Goal: Task Accomplishment & Management: Complete application form

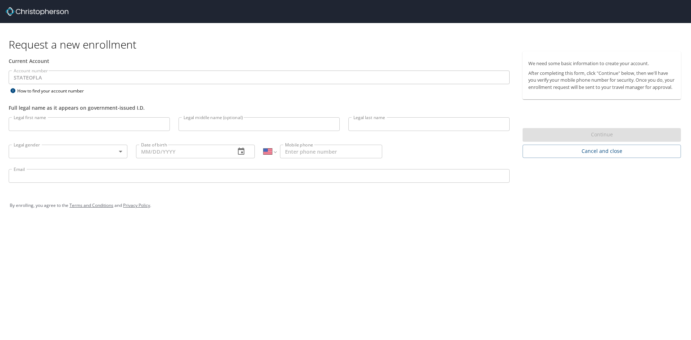
select select "US"
click at [71, 123] on input "Legal first name" at bounding box center [89, 124] width 161 height 14
type input "Austin"
type input "Fulla"
type input "(786) 266-4242"
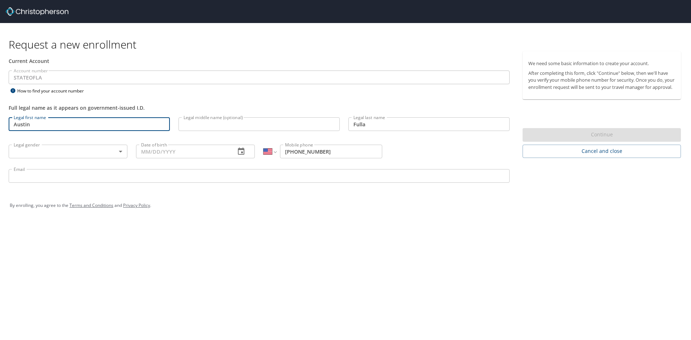
click at [57, 157] on body "Request a new enrollment Current Account Account number STATEOFLA Account numbe…" at bounding box center [345, 170] width 691 height 340
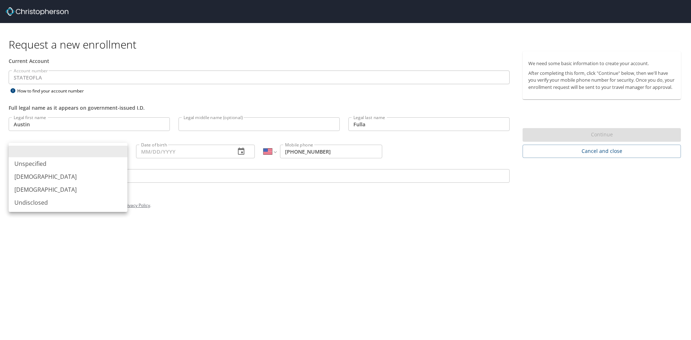
click at [50, 173] on li "[DEMOGRAPHIC_DATA]" at bounding box center [68, 176] width 119 height 13
type input "[DEMOGRAPHIC_DATA]"
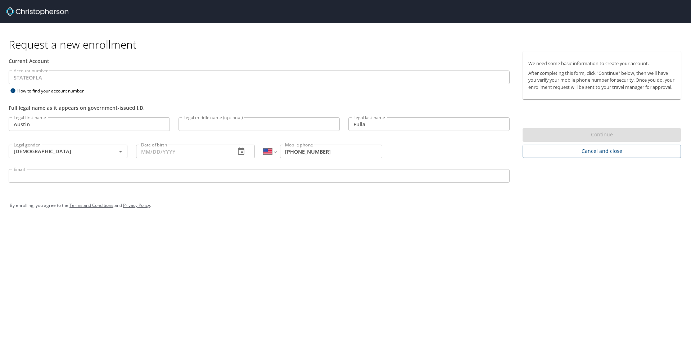
click at [173, 152] on input "Date of birth" at bounding box center [183, 152] width 94 height 14
type input "2_/__/____"
type input "[DATE]"
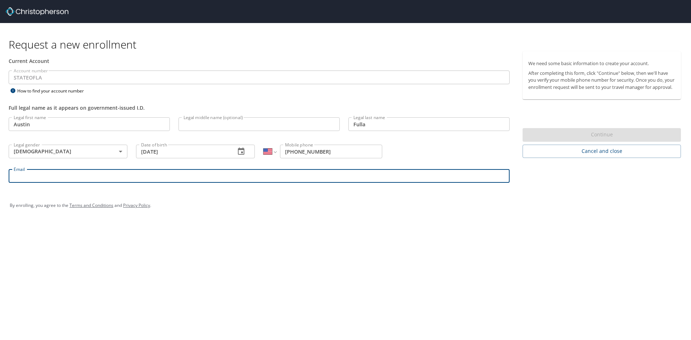
click at [148, 175] on input "Email" at bounding box center [259, 176] width 501 height 14
type input "[EMAIL_ADDRESS][DOMAIN_NAME]"
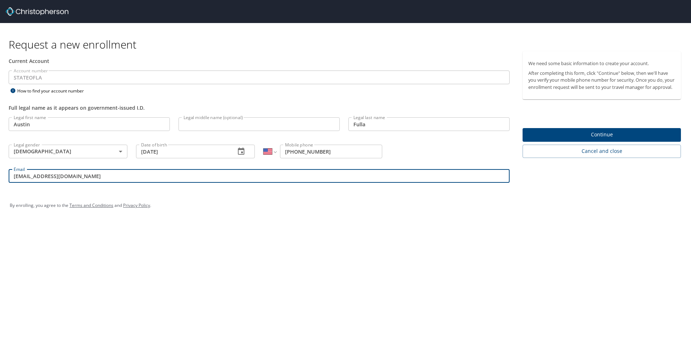
click at [622, 139] on span "Continue" at bounding box center [601, 134] width 147 height 9
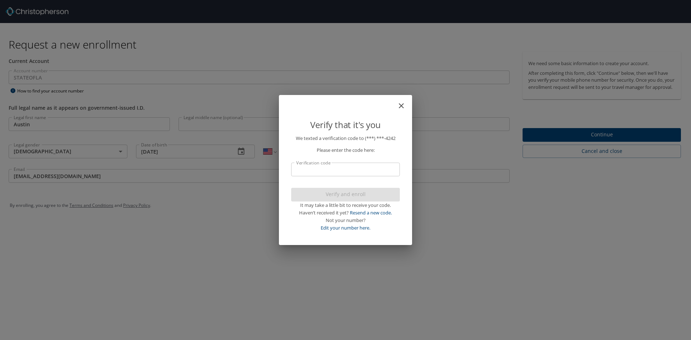
click at [337, 169] on input "Verification code" at bounding box center [345, 170] width 109 height 14
click at [324, 171] on input "Verification code" at bounding box center [345, 170] width 109 height 14
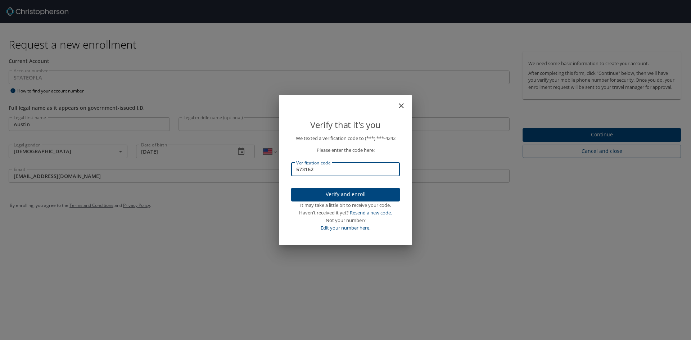
type input "573162"
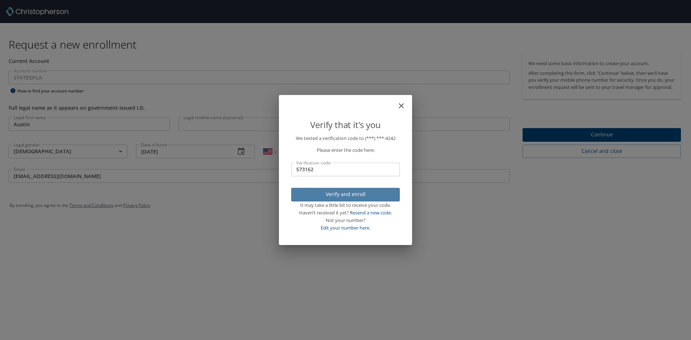
click at [312, 192] on span "Verify and enroll" at bounding box center [345, 194] width 97 height 9
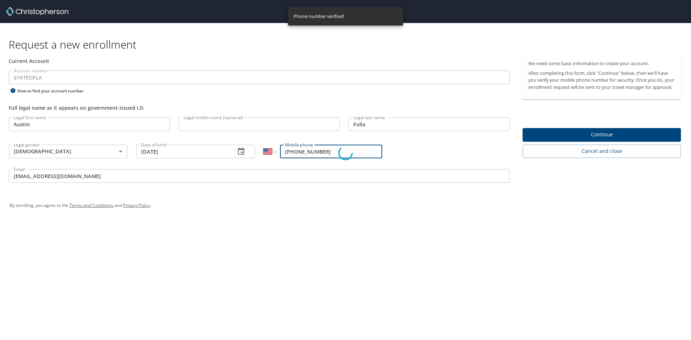
click at [594, 142] on div "Verify that it's you We texted a verification code to (***) ***- 4242 Please en…" at bounding box center [345, 170] width 691 height 340
click at [350, 11] on div "Phone number verified!" at bounding box center [345, 16] width 115 height 18
click at [593, 142] on div "Verify that it's you We texted a verification code to (***) ***- 4242 Please en…" at bounding box center [345, 170] width 691 height 340
click at [345, 150] on p "Please enter the code here:" at bounding box center [345, 151] width 109 height 8
click at [306, 181] on p "We texted a verification code to (***) ***- 4242 Please enter the code here: Ve…" at bounding box center [345, 183] width 109 height 97
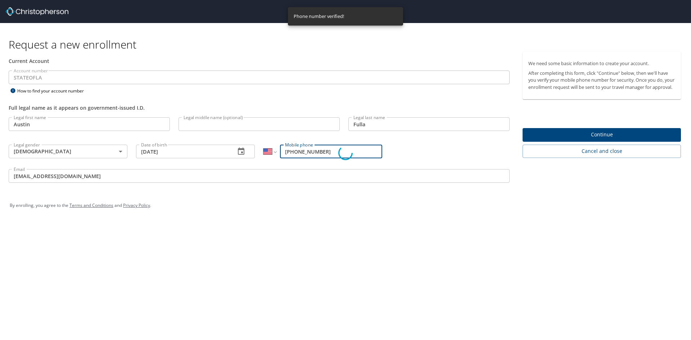
click at [216, 152] on div "Verify that it's you We texted a verification code to (***) ***- 4242 Please en…" at bounding box center [345, 170] width 691 height 340
click at [218, 125] on div "Verify that it's you We texted a verification code to (***) ***- 4242 Please en…" at bounding box center [345, 170] width 691 height 340
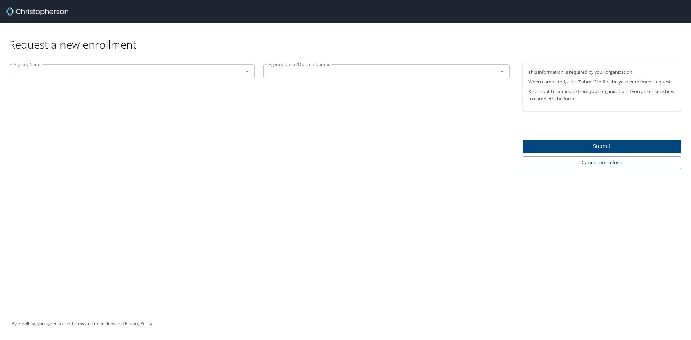
click at [83, 75] on input "text" at bounding box center [121, 71] width 221 height 9
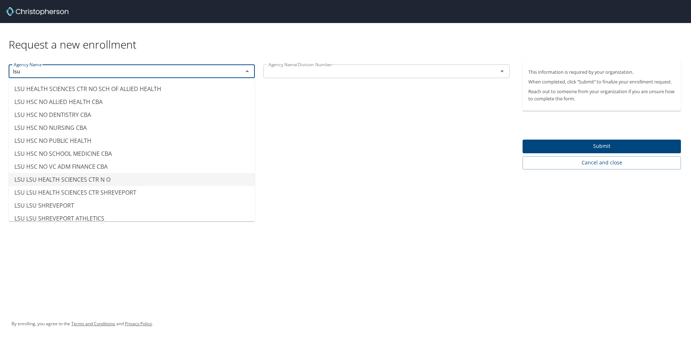
click at [65, 182] on li "LSU LSU HEALTH SCIENCES CTR N O" at bounding box center [132, 179] width 246 height 13
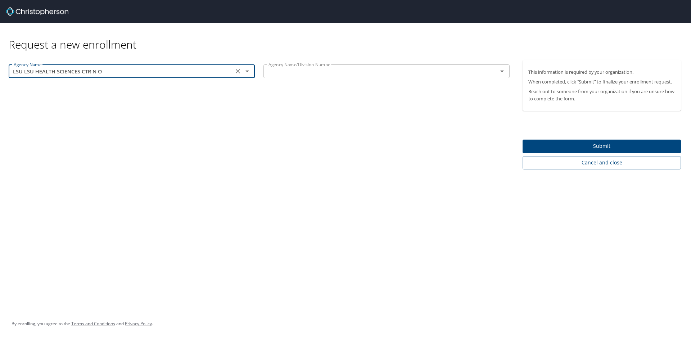
type input "LSU LSU HEALTH SCIENCES CTR N O"
click at [139, 177] on div "Request a new enrollment Agency Name LSU LSU HEALTH SCIENCES CTR N O Agency Nam…" at bounding box center [345, 170] width 691 height 340
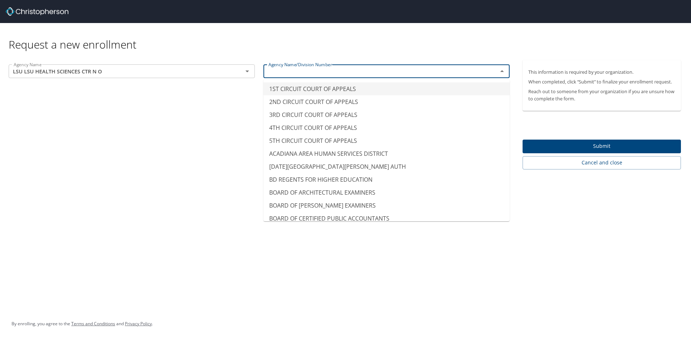
click at [334, 74] on input "text" at bounding box center [376, 71] width 221 height 9
type input "2ND CIRCUIT COURT OF APPEALS"
click at [118, 178] on div "Request a new enrollment Agency Name LSU LSU HEALTH SCIENCES CTR N O Agency Nam…" at bounding box center [345, 170] width 691 height 340
drag, startPoint x: 300, startPoint y: 76, endPoint x: 303, endPoint y: 76, distance: 3.7
click at [302, 76] on div "2ND CIRCUIT COURT OF APPEALS Agency Name/Division Number" at bounding box center [386, 71] width 246 height 14
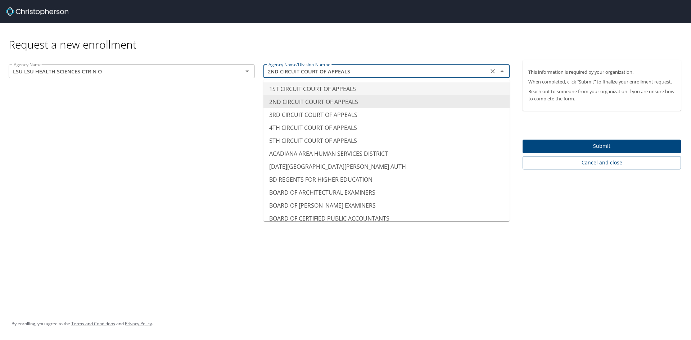
click at [359, 71] on input "2ND CIRCUIT COURT OF APPEALS" at bounding box center [376, 71] width 221 height 9
click at [495, 70] on icon "Clear" at bounding box center [492, 71] width 7 height 7
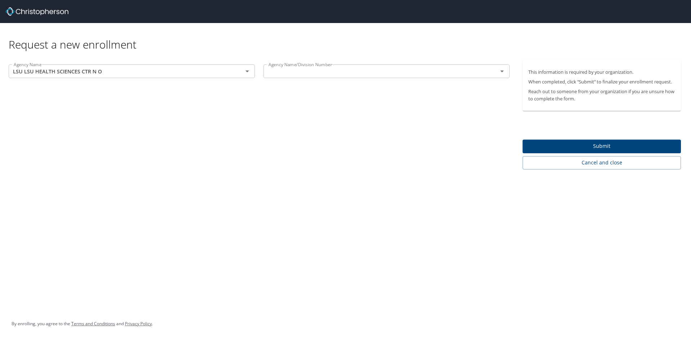
type input "1ST CIRCUIT COURT OF APPEALS"
click at [439, 41] on div "Request a new enrollment" at bounding box center [348, 37] width 678 height 28
drag, startPoint x: 410, startPoint y: 71, endPoint x: 419, endPoint y: 72, distance: 8.7
click at [410, 72] on input "1ST CIRCUIT COURT OF APPEALS" at bounding box center [376, 71] width 221 height 9
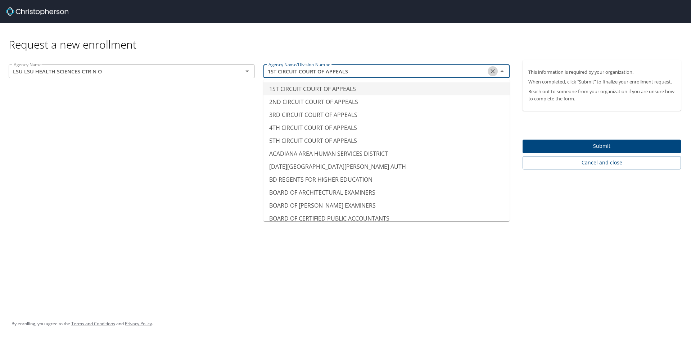
click at [493, 71] on icon "Clear" at bounding box center [492, 71] width 7 height 7
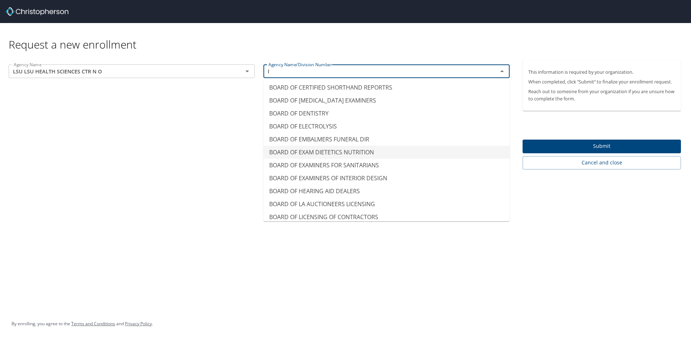
scroll to position [4, 0]
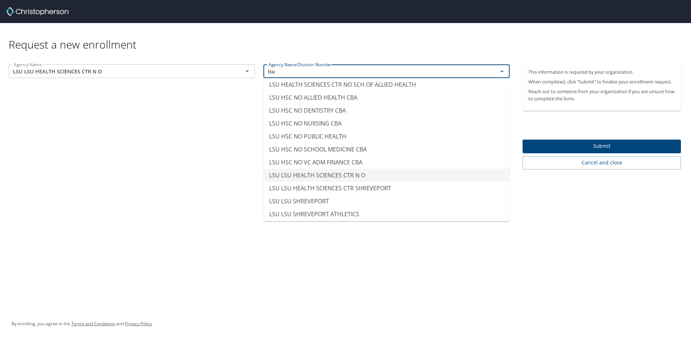
click at [299, 173] on li "LSU LSU HEALTH SCIENCES CTR N O" at bounding box center [386, 175] width 246 height 13
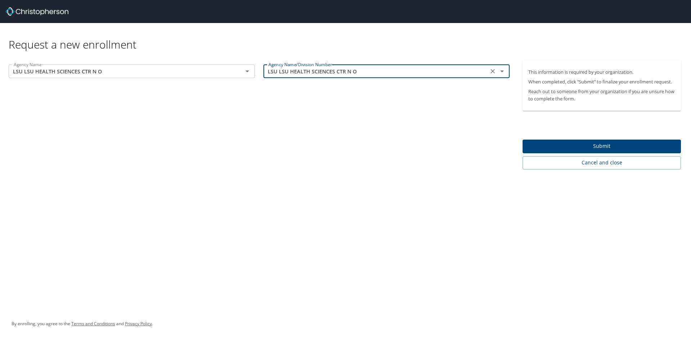
type input "LSU LSU HEALTH SCIENCES CTR N O"
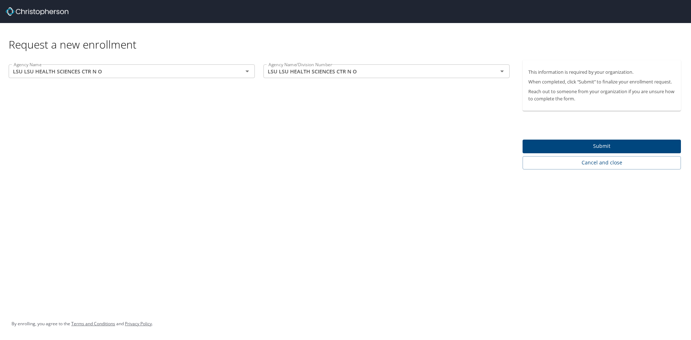
click at [153, 184] on div "Request a new enrollment Agency Name LSU LSU HEALTH SCIENCES CTR N O Agency Nam…" at bounding box center [345, 170] width 691 height 340
click at [153, 185] on div "Request a new enrollment Agency Name LSU LSU HEALTH SCIENCES CTR N O Agency Nam…" at bounding box center [345, 170] width 691 height 340
click at [605, 144] on span "Submit" at bounding box center [601, 146] width 147 height 9
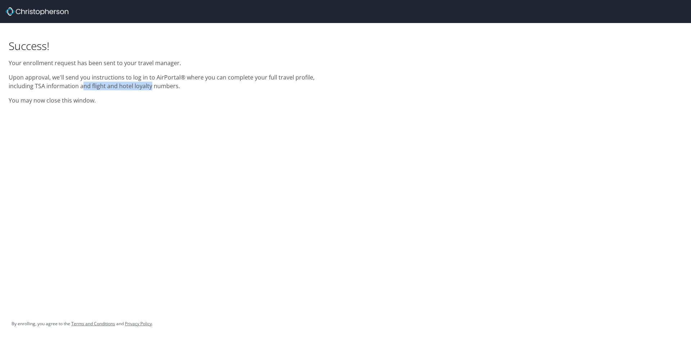
drag, startPoint x: 63, startPoint y: 86, endPoint x: 145, endPoint y: 86, distance: 82.1
click at [125, 86] on p "Upon approval, we'll send you instructions to log in to AirPortal® where you ca…" at bounding box center [173, 81] width 328 height 17
click at [148, 86] on p "Upon approval, we'll send you instructions to log in to AirPortal® where you ca…" at bounding box center [173, 81] width 328 height 17
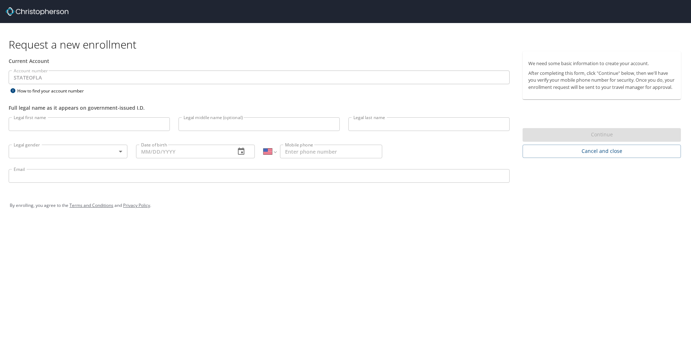
select select "US"
click at [95, 129] on input "Legal first name" at bounding box center [89, 124] width 161 height 14
type input "Austin"
type input "Fulla"
type input "(786) 266-4242"
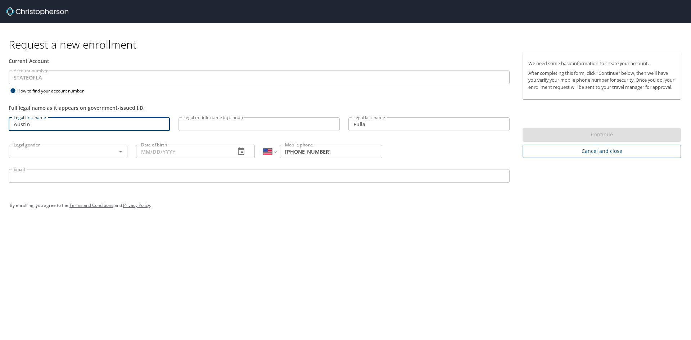
click at [85, 154] on body "Request a new enrollment Current Account Account number STATEOFLA Account numbe…" at bounding box center [345, 170] width 691 height 340
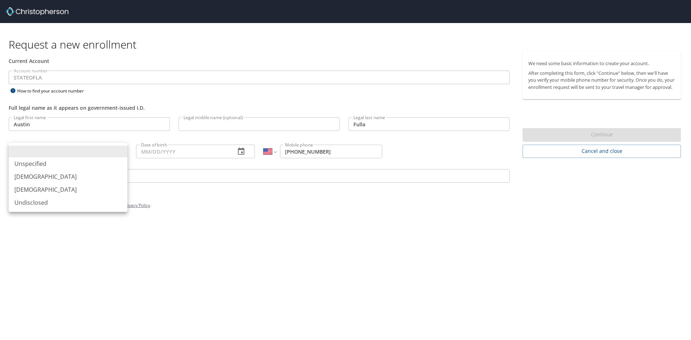
click at [62, 179] on li "Male" at bounding box center [68, 176] width 119 height 13
type input "Male"
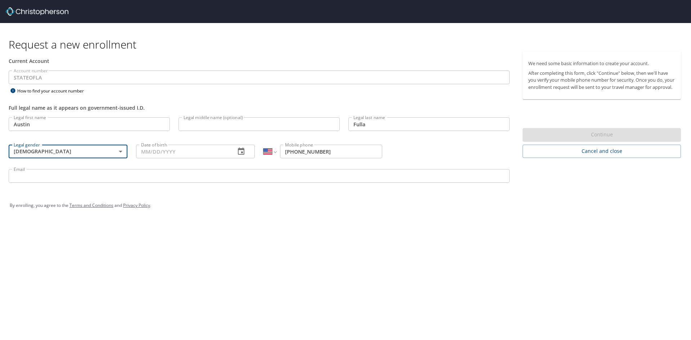
click at [184, 154] on input "Date of birth" at bounding box center [183, 152] width 94 height 14
type input "12/21/1996"
click at [97, 179] on input "Email" at bounding box center [259, 176] width 501 height 14
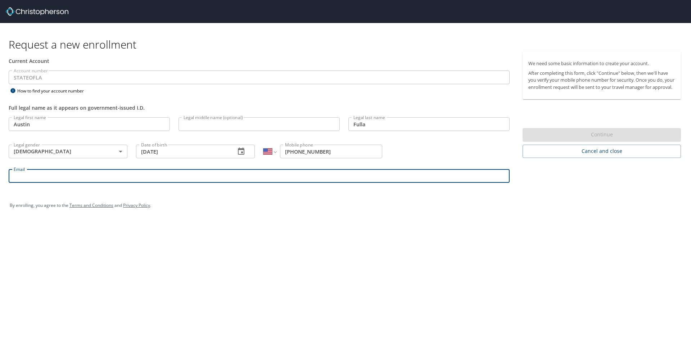
type input "austinfulla@gmail.com"
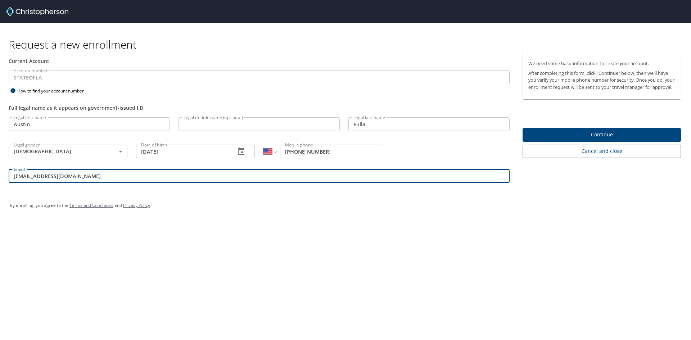
click at [590, 139] on span "Continue" at bounding box center [601, 134] width 147 height 9
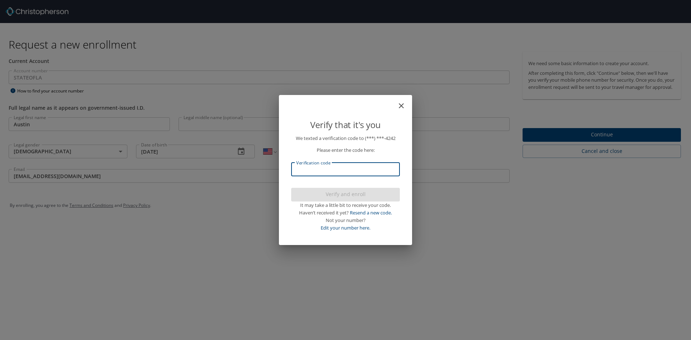
click at [338, 167] on input "Verification code" at bounding box center [345, 170] width 109 height 14
type input "918660"
click at [320, 191] on p "We texted a verification code to (***) ***- 4242 Please enter the code here: Ve…" at bounding box center [345, 183] width 109 height 97
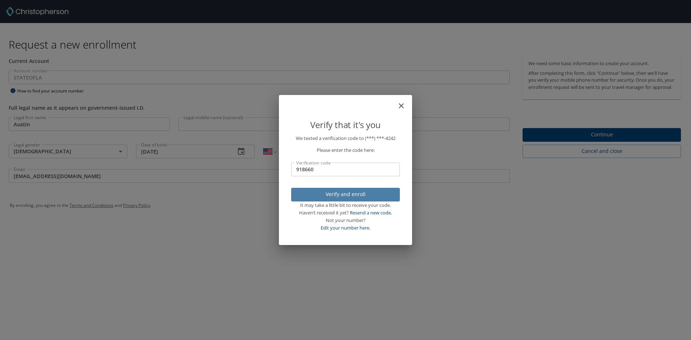
click at [320, 191] on span "Verify and enroll" at bounding box center [345, 194] width 97 height 9
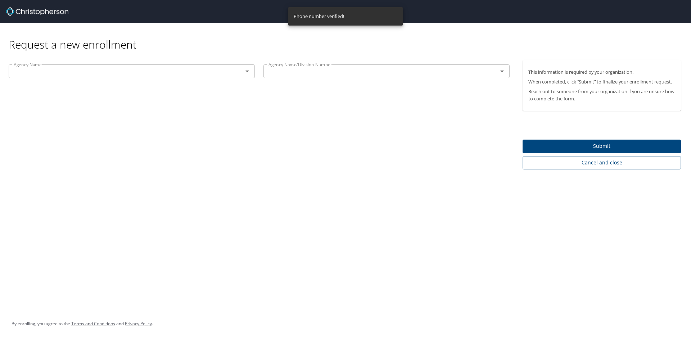
click at [223, 73] on input "text" at bounding box center [121, 71] width 221 height 9
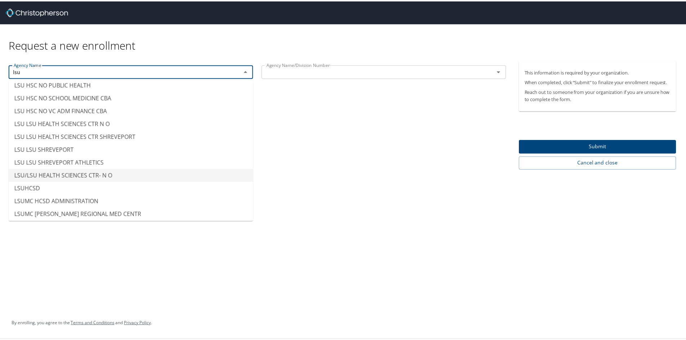
scroll to position [51, 0]
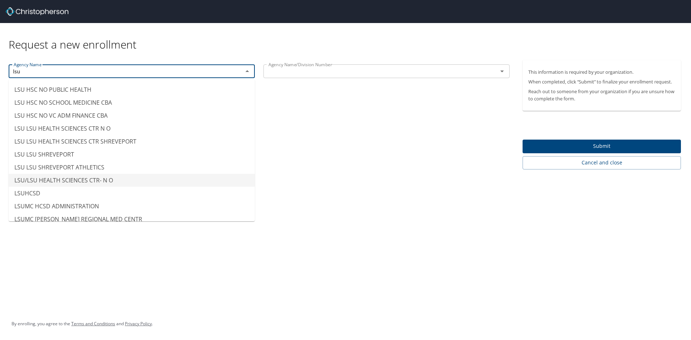
click at [48, 177] on li "LSU/LSU HEALTH SCIENCES CTR- N O" at bounding box center [132, 180] width 246 height 13
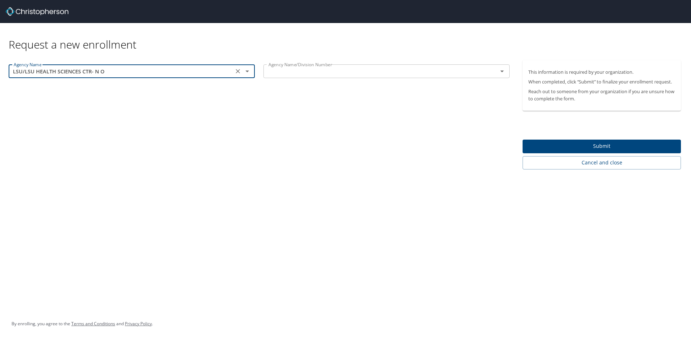
type input "LSU/LSU HEALTH SCIENCES CTR- N O"
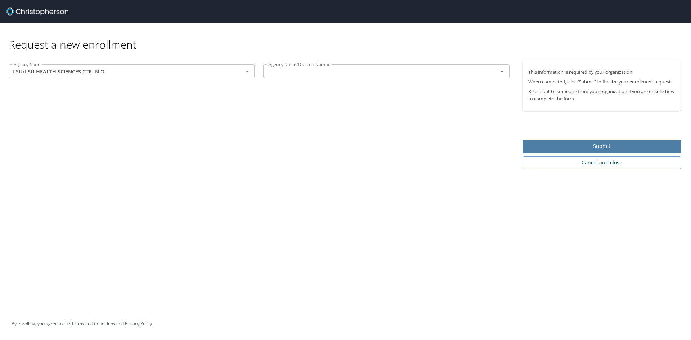
click at [623, 142] on span "Submit" at bounding box center [601, 146] width 147 height 9
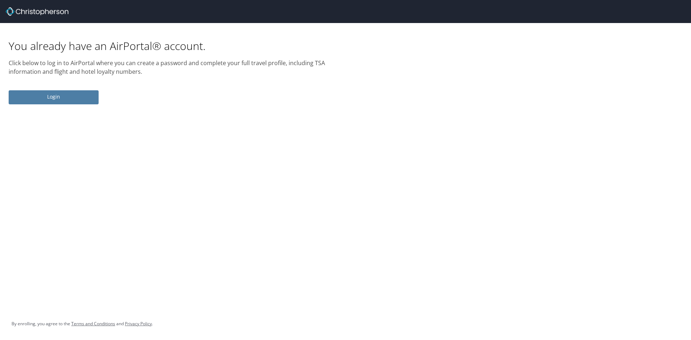
click at [69, 99] on span "Login" at bounding box center [53, 97] width 78 height 9
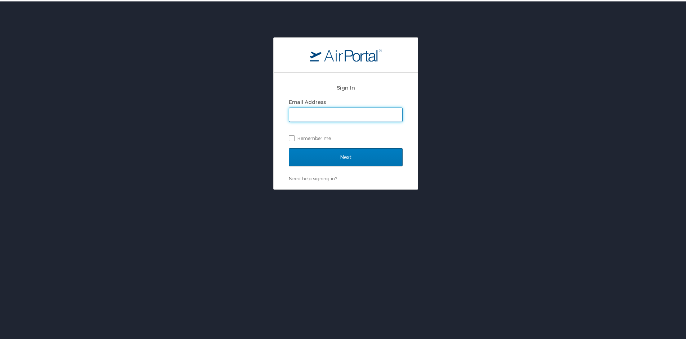
click at [321, 109] on input "Email Address" at bounding box center [345, 114] width 113 height 14
type input "austinfulla@gmail.com"
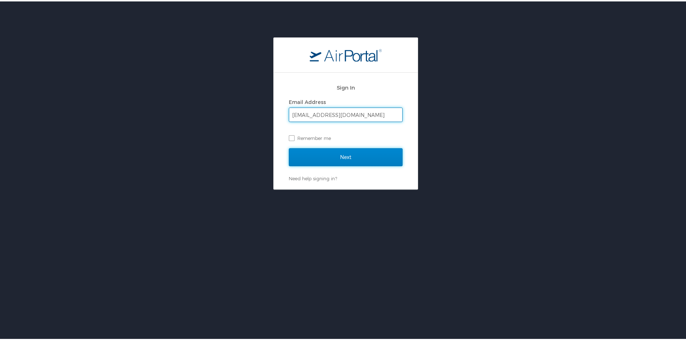
click at [354, 152] on input "Next" at bounding box center [346, 156] width 114 height 18
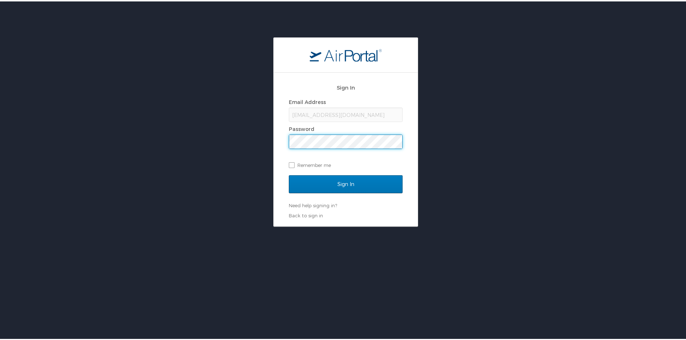
click at [340, 115] on div "austinfulla@gmail.com" at bounding box center [346, 113] width 114 height 14
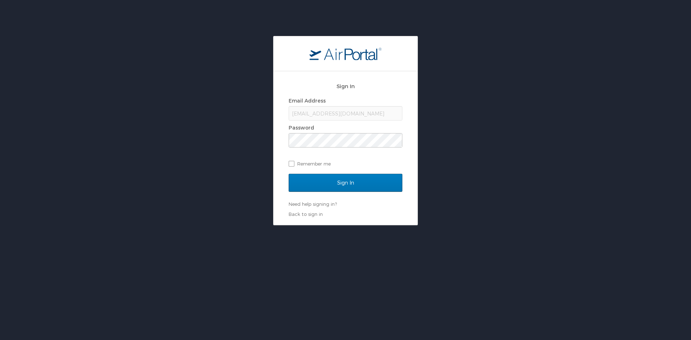
select select "US"
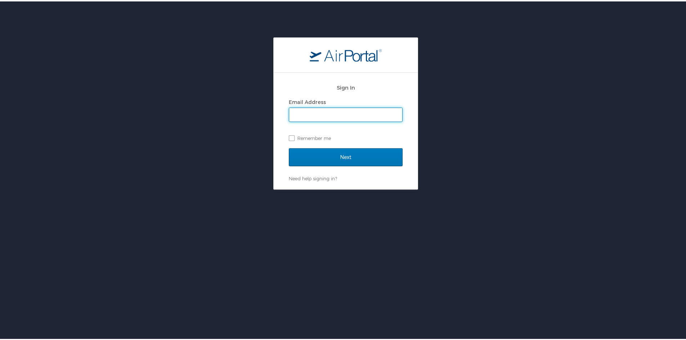
click at [326, 112] on input "Email Address" at bounding box center [345, 114] width 113 height 14
type input "afulla@lsuhsc.edu"
click at [289, 147] on input "Next" at bounding box center [346, 156] width 114 height 18
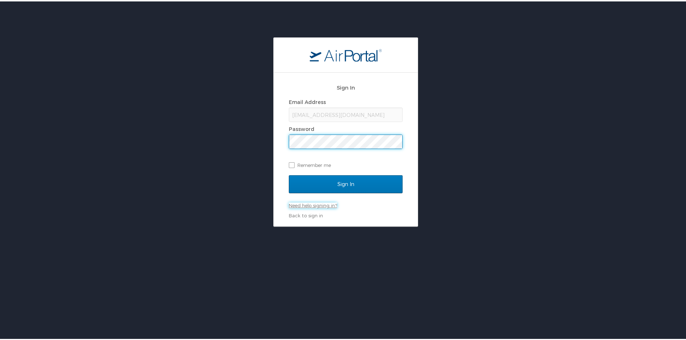
click at [307, 204] on link "Need help signing in?" at bounding box center [313, 204] width 48 height 6
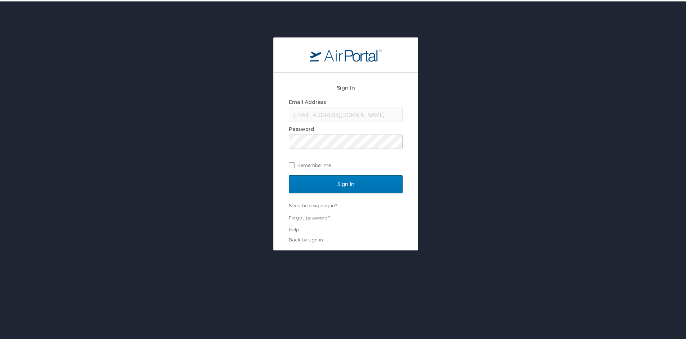
click at [303, 214] on link "Forgot password?" at bounding box center [309, 216] width 41 height 6
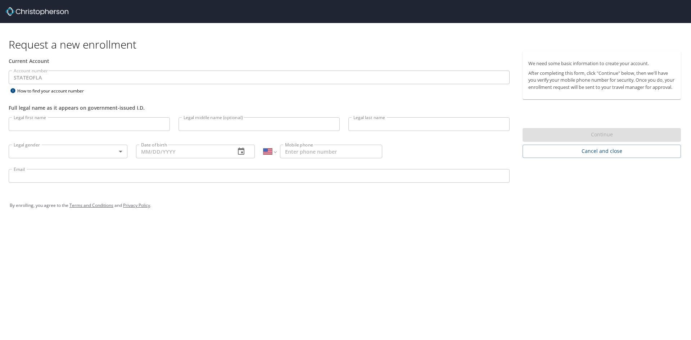
select select "US"
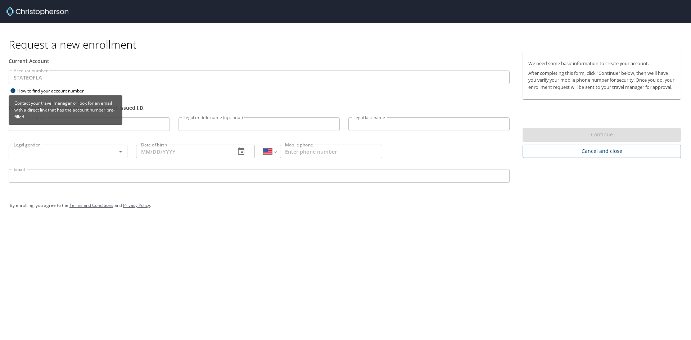
click at [54, 127] on div "Contact your travel manager or look for an email with a direct link that has th…" at bounding box center [66, 112] width 114 height 35
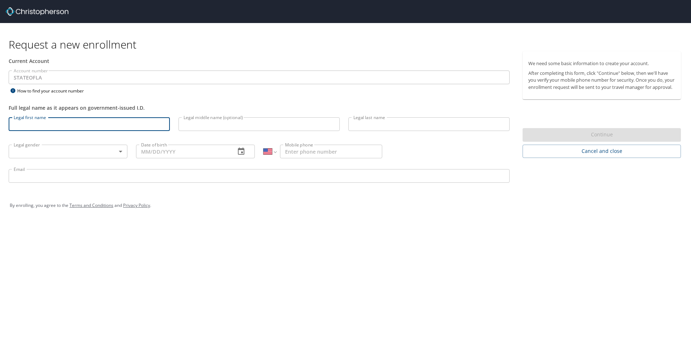
click at [144, 119] on input "Legal first name" at bounding box center [89, 124] width 161 height 14
type input "Austin"
type input "Fulla"
type input "(786) 266-4242"
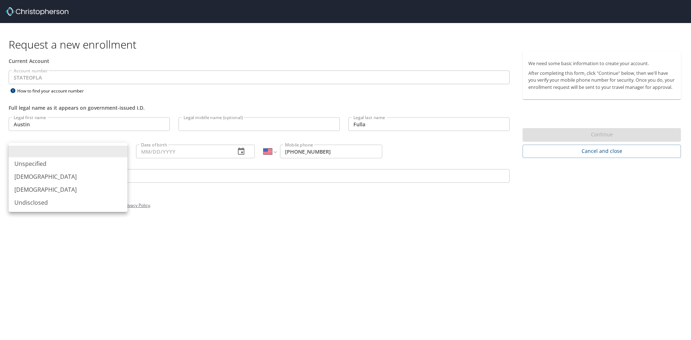
click at [66, 153] on body "Request a new enrollment Current Account Account number STATEOFLA Account numbe…" at bounding box center [345, 170] width 691 height 340
click at [193, 153] on div at bounding box center [345, 170] width 691 height 340
click at [193, 153] on input "Date of birth" at bounding box center [183, 152] width 94 height 14
click at [88, 151] on body "Request a new enrollment Current Account Account number STATEOFLA Account numbe…" at bounding box center [345, 170] width 691 height 340
click at [41, 179] on li "[DEMOGRAPHIC_DATA]" at bounding box center [68, 176] width 119 height 13
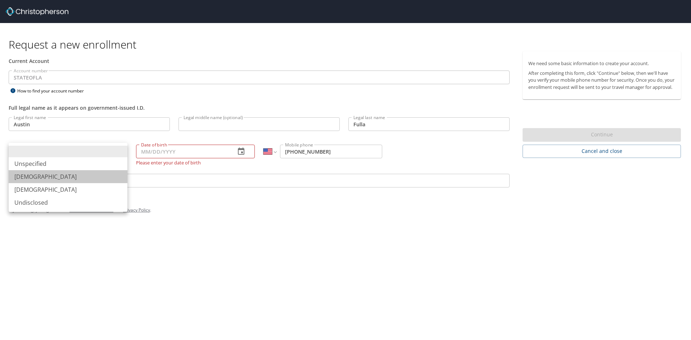
type input "[DEMOGRAPHIC_DATA]"
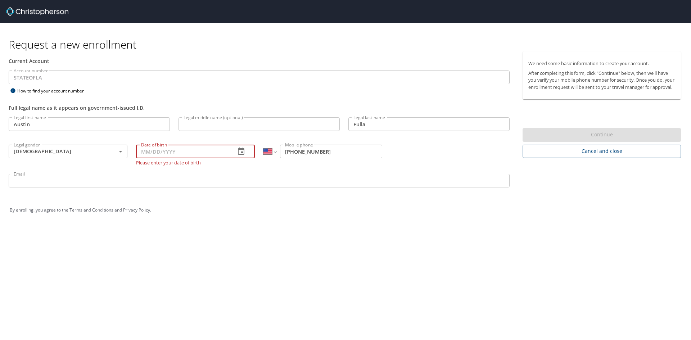
click at [187, 152] on input "Date of birth" at bounding box center [183, 152] width 94 height 14
type input "[DATE]"
click at [175, 184] on div "Email Email" at bounding box center [259, 182] width 510 height 24
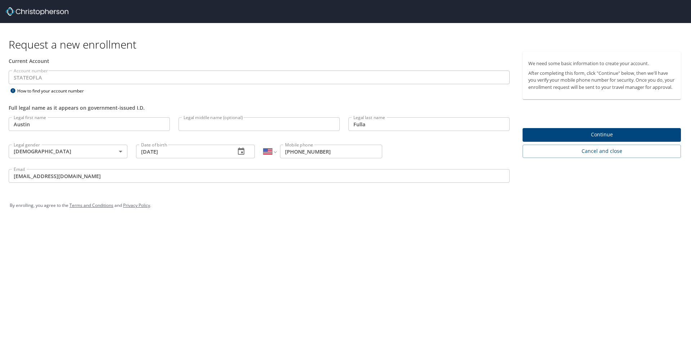
click at [346, 202] on div "By enrolling, you agree to the Terms and Conditions and Privacy Policy ." at bounding box center [346, 206] width 672 height 18
click at [122, 183] on p at bounding box center [259, 184] width 501 height 2
click at [107, 178] on input "[EMAIL_ADDRESS][DOMAIN_NAME]" at bounding box center [259, 176] width 501 height 14
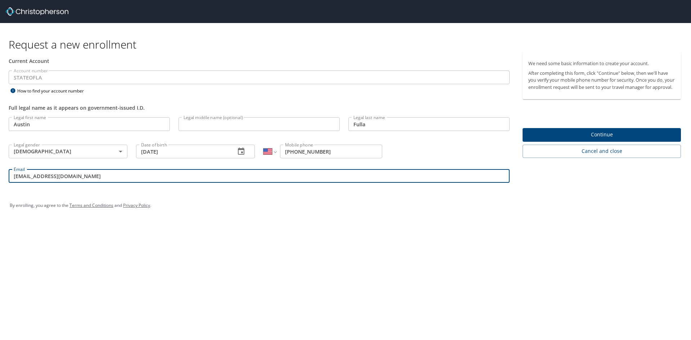
click at [107, 178] on input "[EMAIL_ADDRESS][DOMAIN_NAME]" at bounding box center [259, 176] width 501 height 14
type input "afulla@lsuhsc.edu"
click at [612, 139] on span "Continue" at bounding box center [601, 134] width 147 height 9
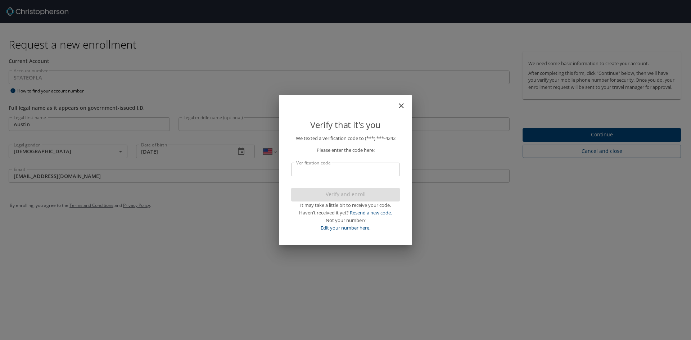
click at [350, 169] on input "Verification code" at bounding box center [345, 170] width 109 height 14
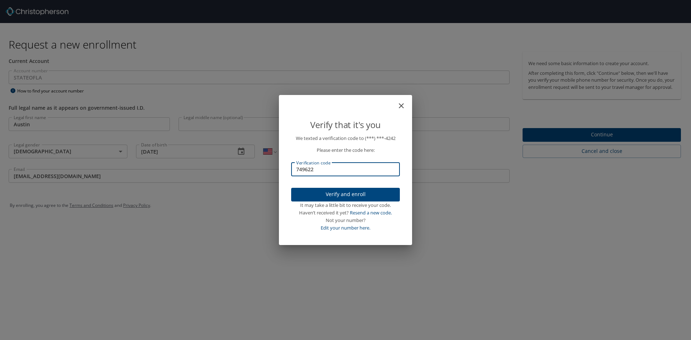
type input "749622"
click at [345, 195] on span "Verify and enroll" at bounding box center [345, 194] width 97 height 9
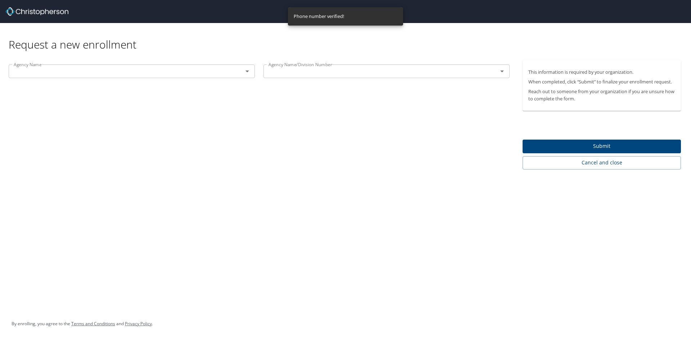
click at [136, 75] on input "text" at bounding box center [121, 71] width 221 height 9
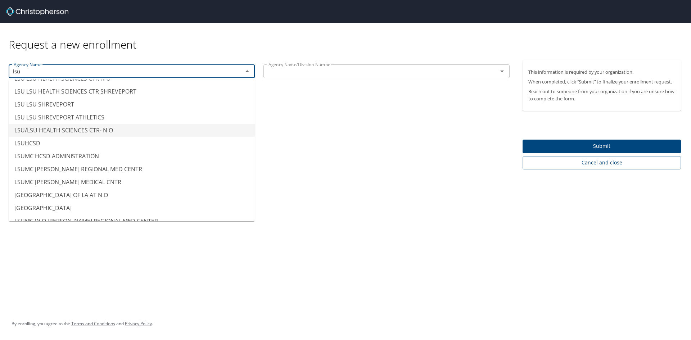
scroll to position [123, 0]
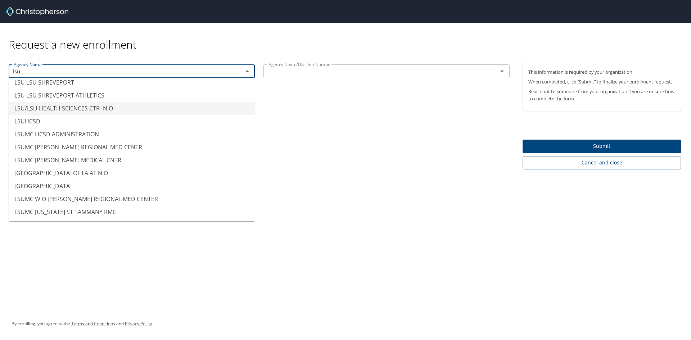
click at [94, 111] on li "LSU/LSU HEALTH SCIENCES CTR- N O" at bounding box center [132, 108] width 246 height 13
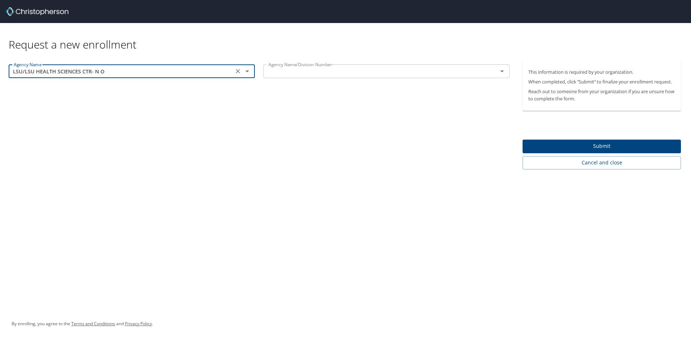
type input "LSU/LSU HEALTH SCIENCES CTR- N O"
click at [325, 131] on div "Agency Name LSU/LSU HEALTH SCIENCES CTR- N O Agency Name Agency Name/Division N…" at bounding box center [259, 114] width 518 height 109
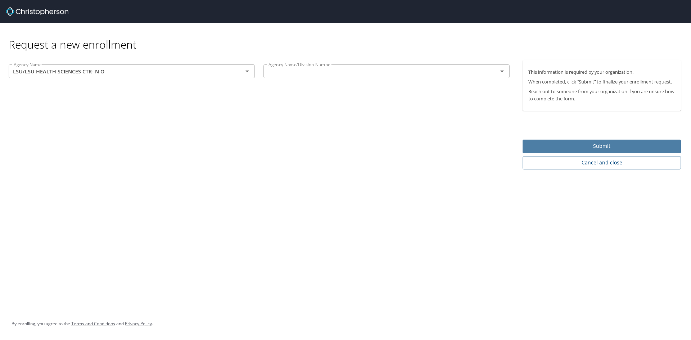
click at [583, 145] on span "Submit" at bounding box center [601, 146] width 147 height 9
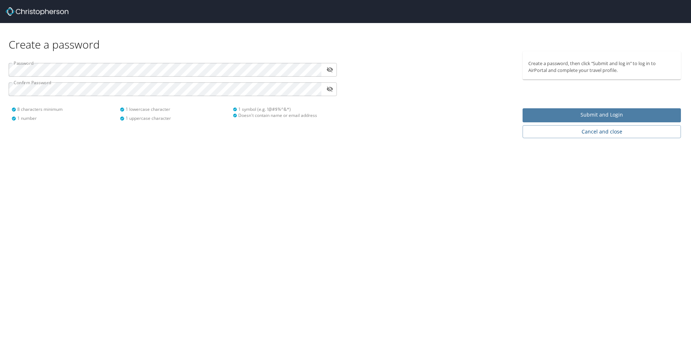
click at [577, 115] on span "Submit and Login" at bounding box center [601, 115] width 147 height 9
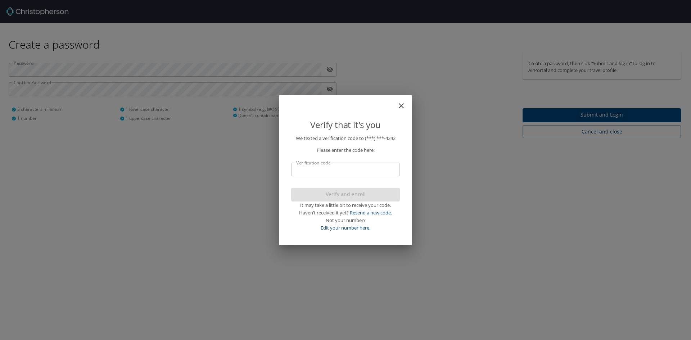
click at [350, 173] on input "Verification code" at bounding box center [345, 170] width 109 height 14
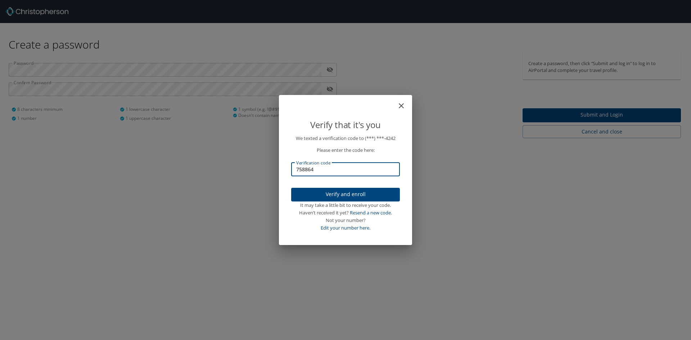
type input "758864"
click at [360, 190] on span "Verify and enroll" at bounding box center [345, 194] width 97 height 9
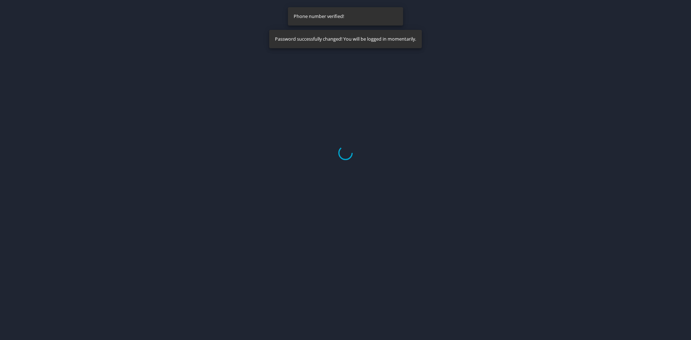
select select "US"
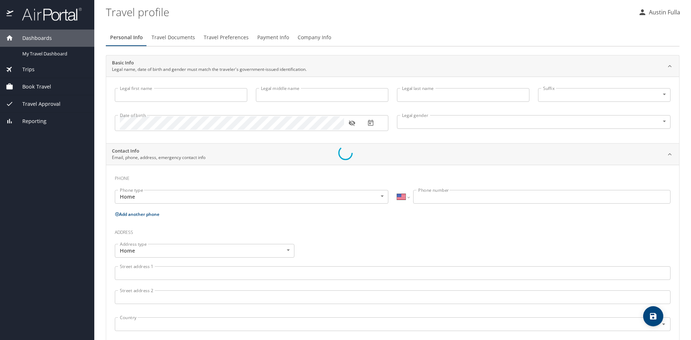
type input "Austin"
type input "Fulla"
type input "[DEMOGRAPHIC_DATA]"
select select "US"
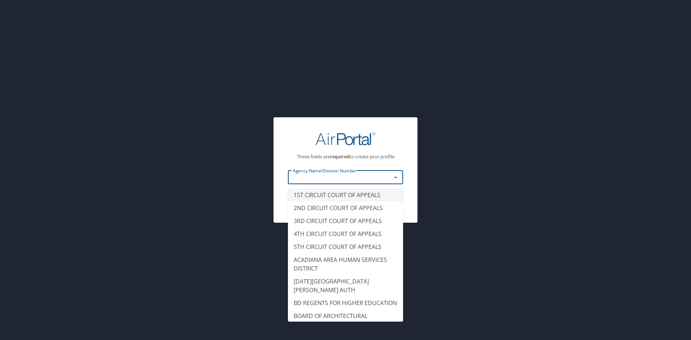
click at [370, 173] on input "text" at bounding box center [335, 177] width 90 height 9
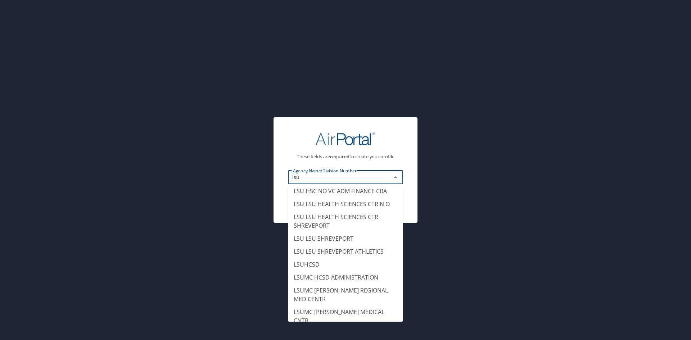
scroll to position [108, 0]
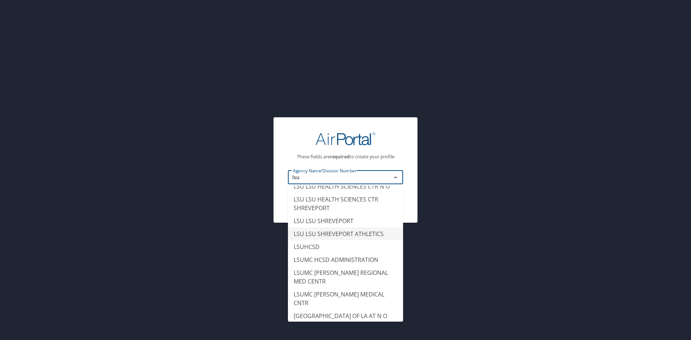
click at [330, 240] on li "LSU LSU SHREVEPORT ATHLETICS" at bounding box center [345, 233] width 115 height 13
type input "LSU LSU SHREVEPORT ATHLETICS"
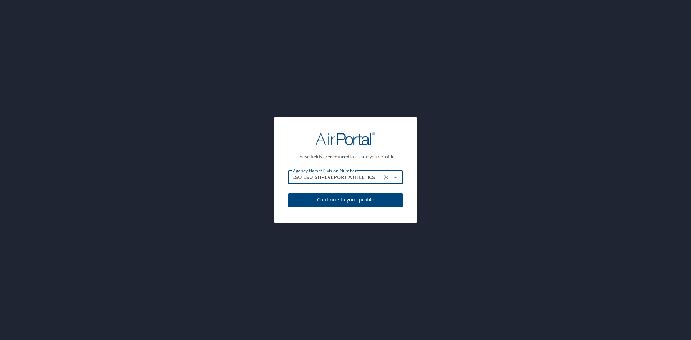
click at [400, 176] on icon "Open" at bounding box center [395, 177] width 9 height 9
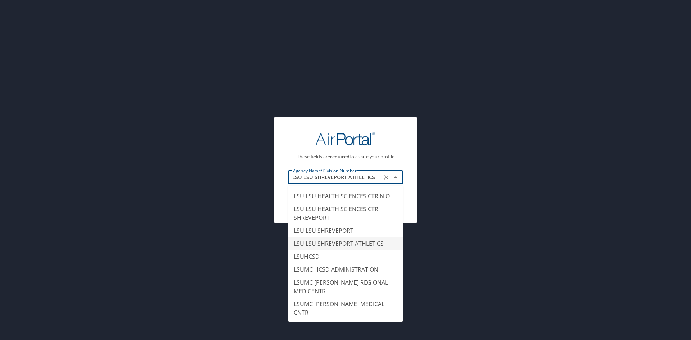
scroll to position [4320, 0]
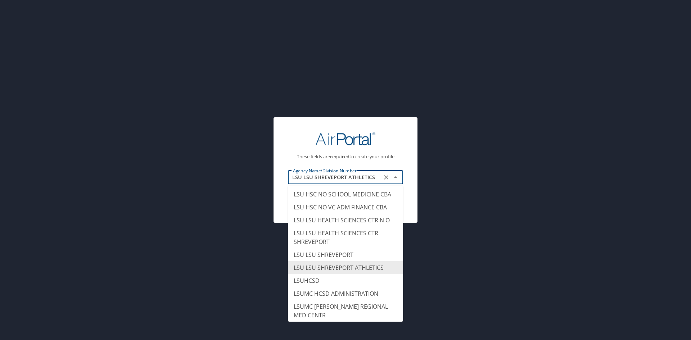
click at [361, 179] on input "LSU LSU SHREVEPORT ATHLETICS" at bounding box center [335, 177] width 90 height 9
click at [386, 176] on icon "Clear" at bounding box center [386, 177] width 7 height 7
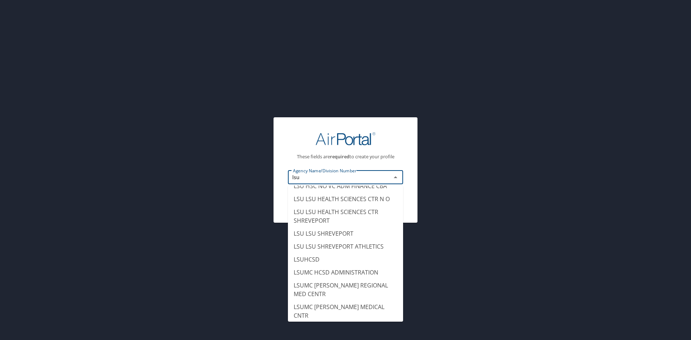
scroll to position [86, 0]
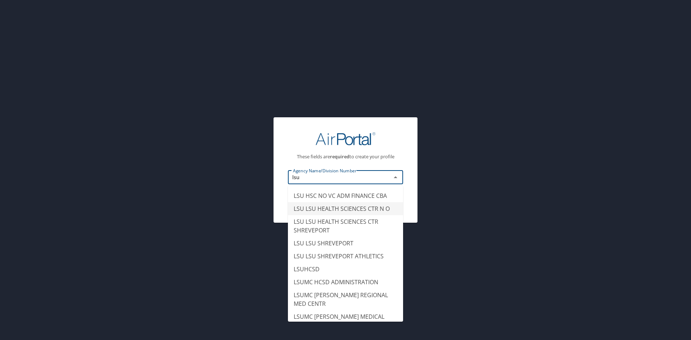
click at [356, 215] on li "LSU LSU HEALTH SCIENCES CTR N O" at bounding box center [345, 208] width 115 height 13
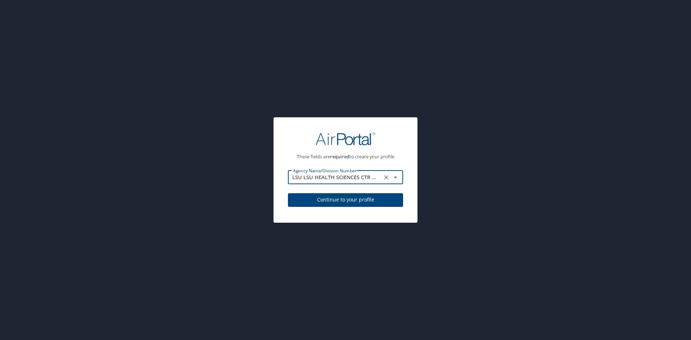
type input "LSU LSU HEALTH SCIENCES CTR N O"
click at [365, 198] on span "Continue to your profile" at bounding box center [346, 199] width 104 height 9
select select "US"
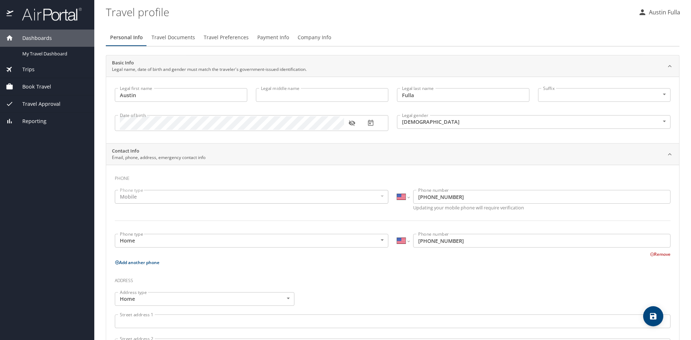
click at [194, 194] on div "Mobile" at bounding box center [252, 197] width 274 height 14
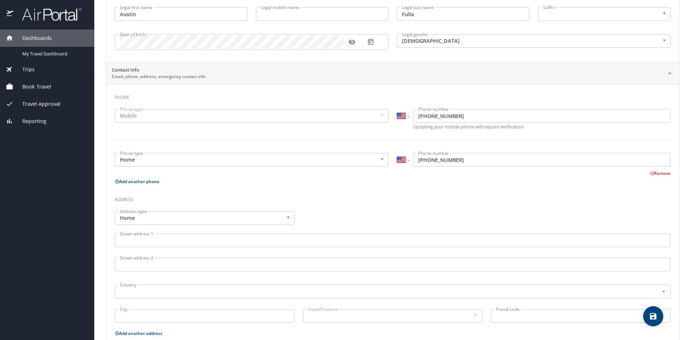
scroll to position [144, 0]
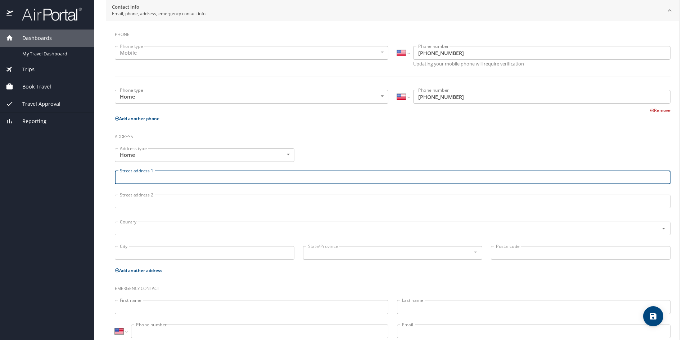
click at [248, 179] on input "Street address 1" at bounding box center [393, 178] width 556 height 14
type input "[STREET_ADDRESS][PERSON_NAME]"
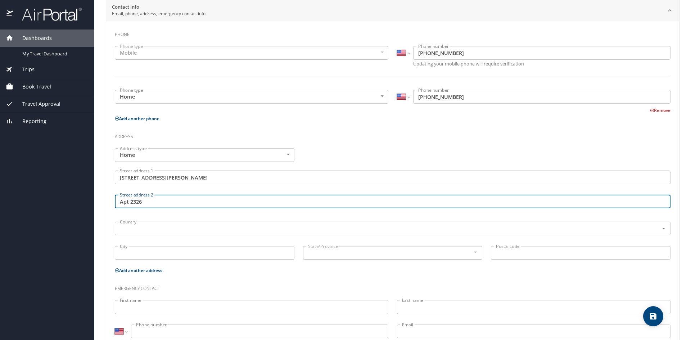
type input "Apt 2326"
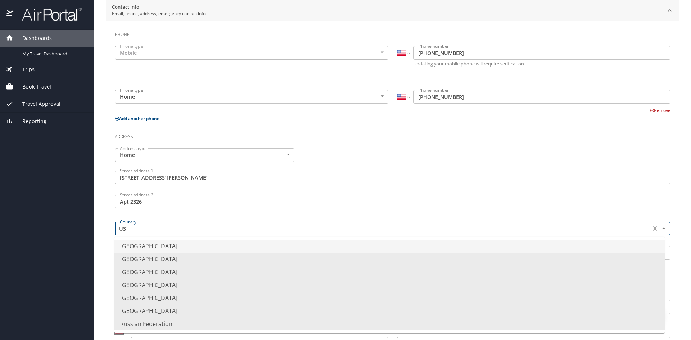
type input "U"
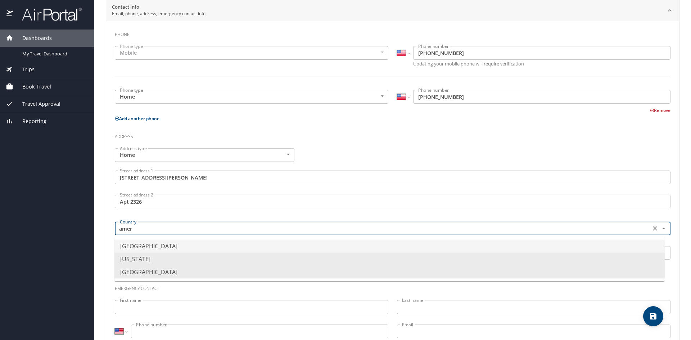
click at [199, 247] on li "[GEOGRAPHIC_DATA]" at bounding box center [389, 246] width 550 height 13
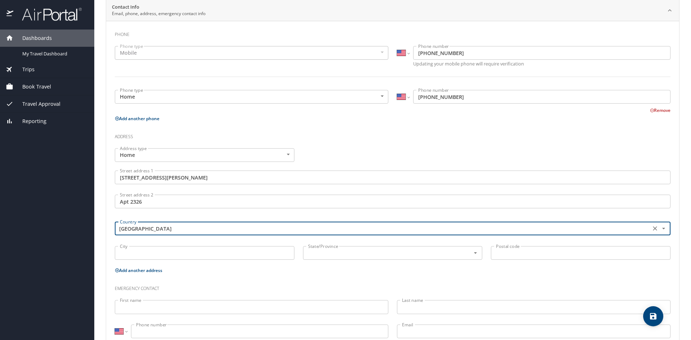
type input "[GEOGRAPHIC_DATA]"
click at [181, 252] on input "City" at bounding box center [205, 253] width 180 height 14
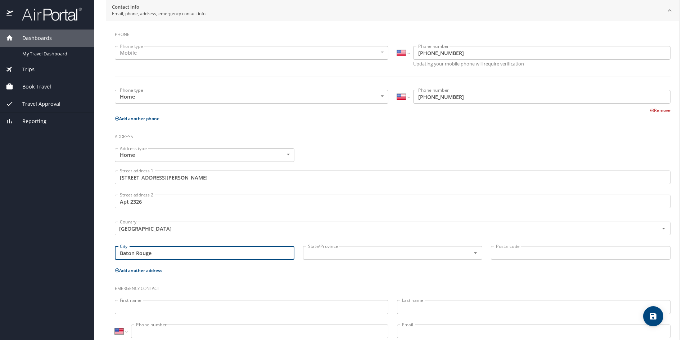
type input "Baton Rouge"
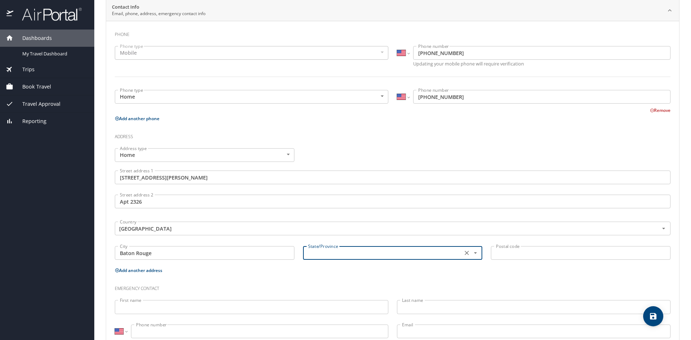
type input "f"
type input "Louisiana"
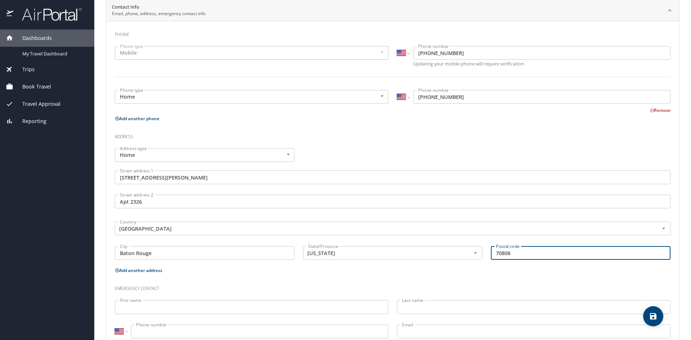
type input "70808"
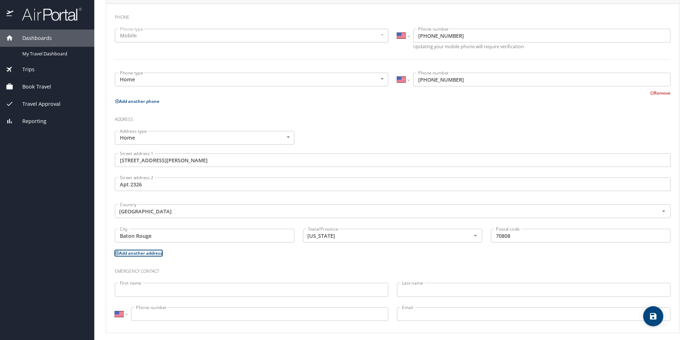
scroll to position [166, 0]
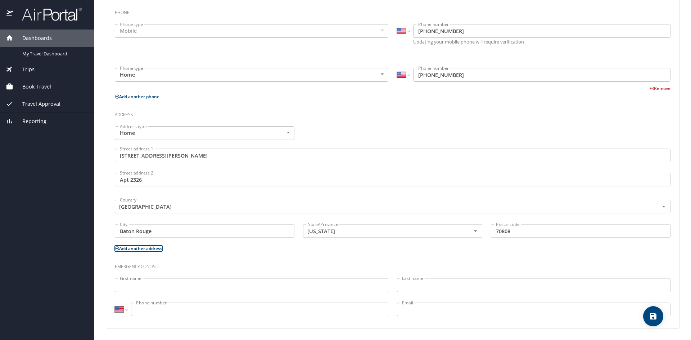
drag, startPoint x: 160, startPoint y: 293, endPoint x: 160, endPoint y: 288, distance: 5.4
click at [159, 293] on p at bounding box center [252, 293] width 274 height 2
drag, startPoint x: 160, startPoint y: 288, endPoint x: 165, endPoint y: 285, distance: 5.8
click at [163, 286] on input "First name" at bounding box center [252, 285] width 274 height 14
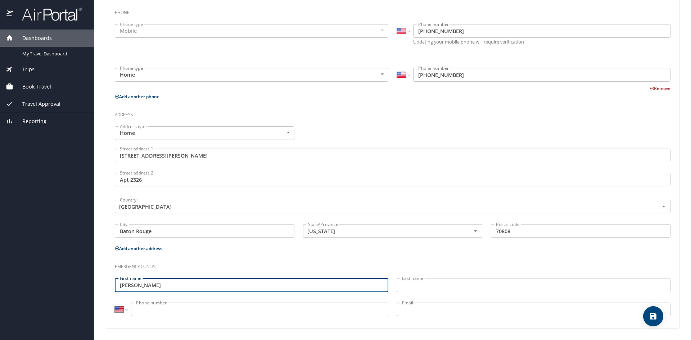
type input "Lester"
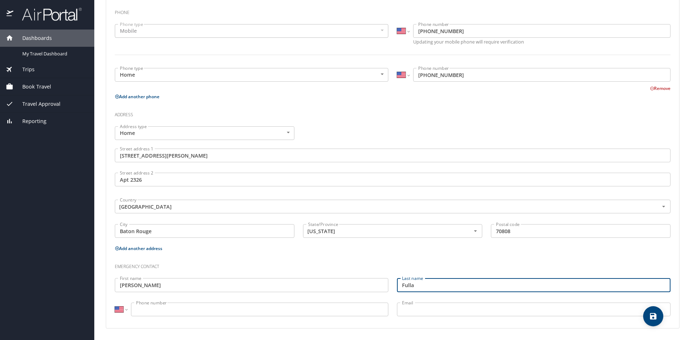
type input "Fulla"
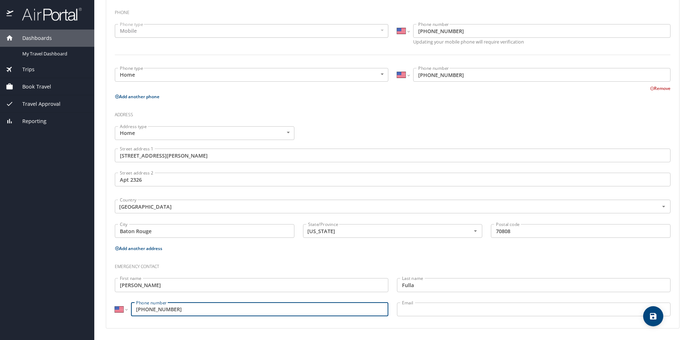
type input "(786) 286-7113"
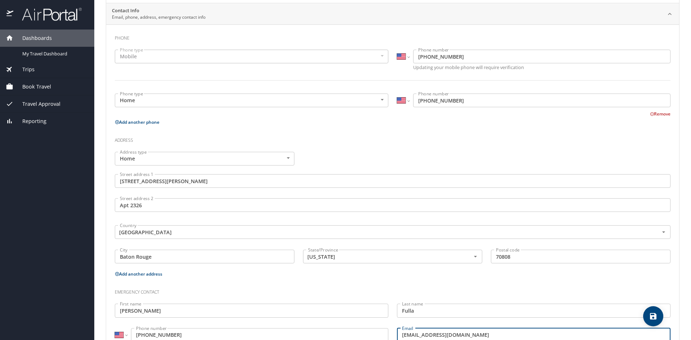
scroll to position [0, 0]
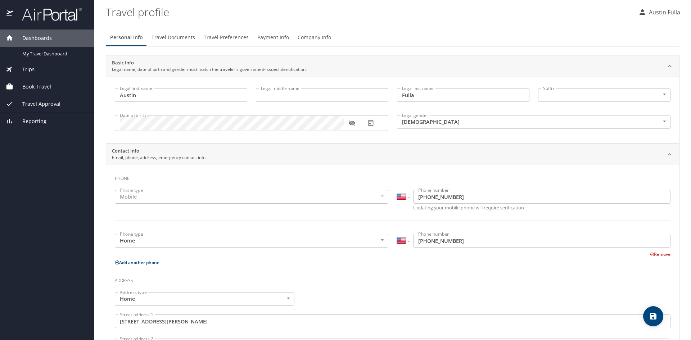
type input "fullamiami@yahoo.com"
click at [242, 172] on h3 "Phone" at bounding box center [393, 177] width 556 height 12
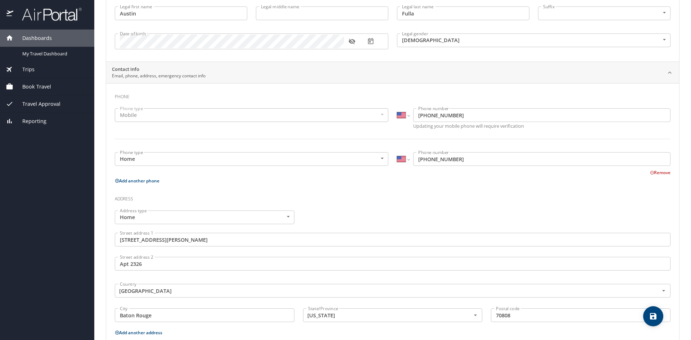
scroll to position [58, 0]
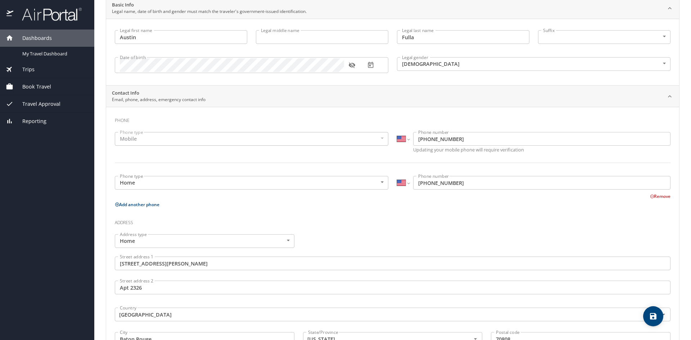
click at [31, 91] on div "Book Travel" at bounding box center [47, 86] width 94 height 17
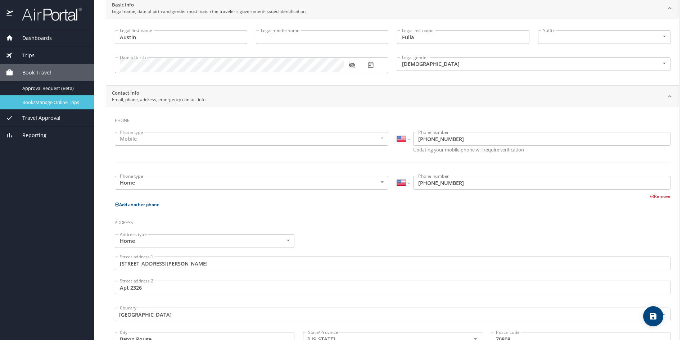
click at [54, 104] on span "Book/Manage Online Trips" at bounding box center [53, 102] width 63 height 7
click at [41, 102] on span "Book/Manage Online Trips" at bounding box center [53, 102] width 63 height 7
click at [38, 166] on div "Dashboards My Travel Dashboard Trips Current / Future Trips Past Trips Trips Mi…" at bounding box center [47, 185] width 94 height 311
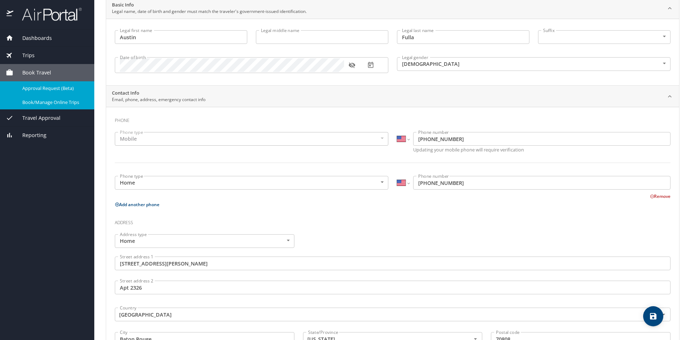
click at [49, 90] on span "Approval Request (Beta)" at bounding box center [53, 88] width 63 height 7
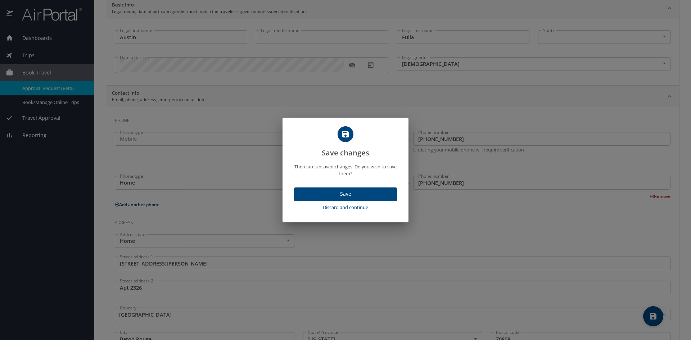
click at [356, 191] on span "Save" at bounding box center [345, 194] width 91 height 9
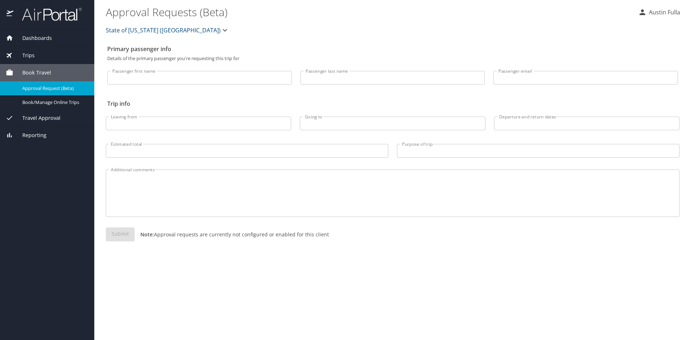
select select "US"
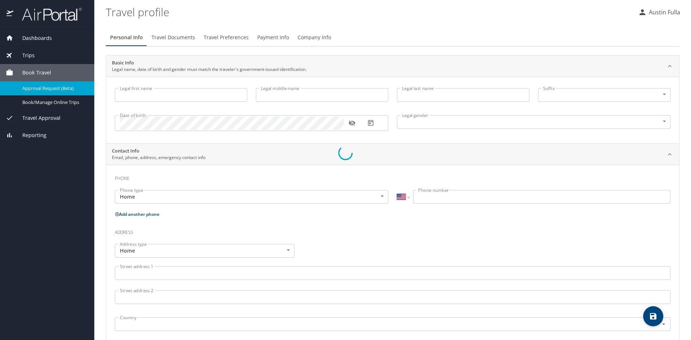
type input "Austin"
type input "Fulla"
type input "Male"
type input "Lester"
type input "Fulla"
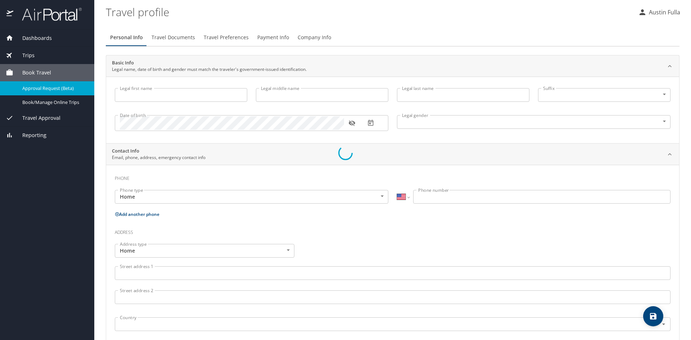
type input "(786) 286-7113"
type input "fullamiami@yahoo.com"
select select "US"
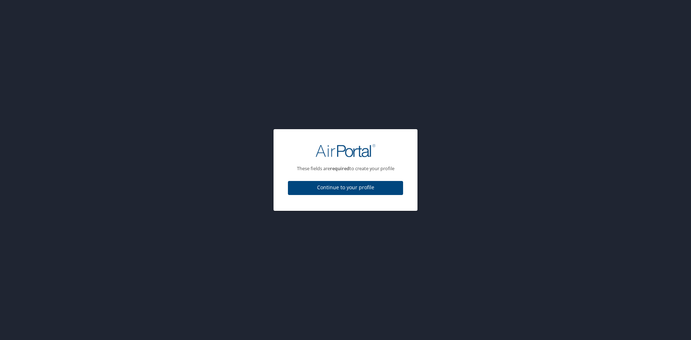
click at [349, 193] on button "Continue to your profile" at bounding box center [345, 188] width 115 height 14
select select "US"
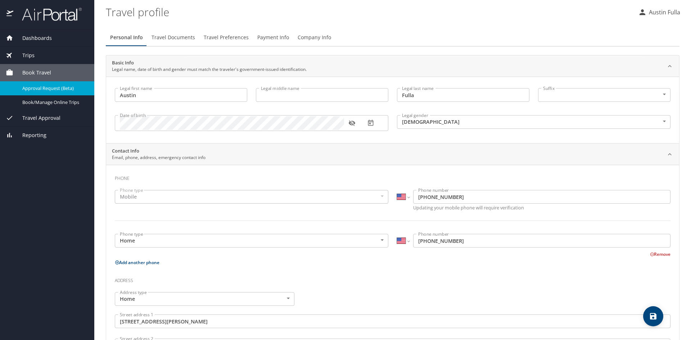
click at [34, 89] on span "Approval Request (Beta)" at bounding box center [53, 88] width 63 height 7
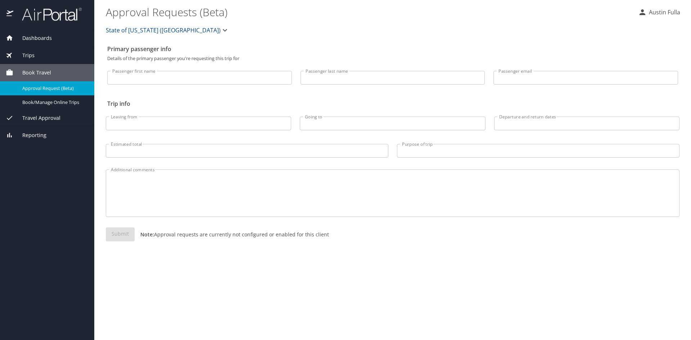
click at [49, 53] on div "Trips" at bounding box center [47, 55] width 83 height 8
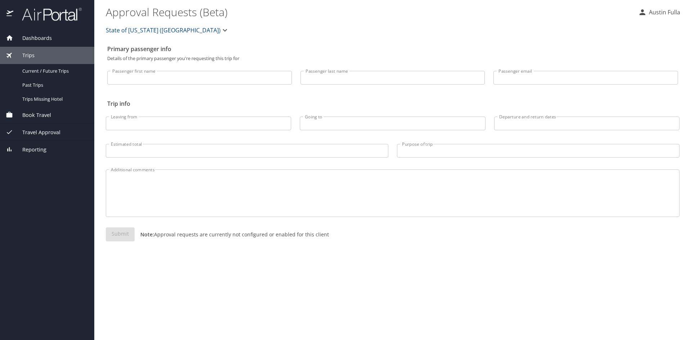
click at [49, 53] on div "Trips" at bounding box center [47, 55] width 83 height 8
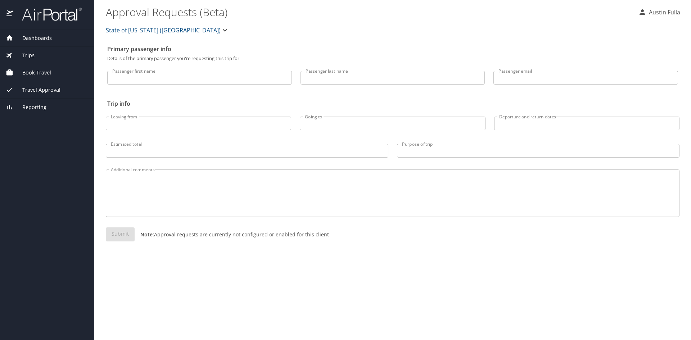
click at [49, 53] on div "Trips" at bounding box center [47, 55] width 83 height 8
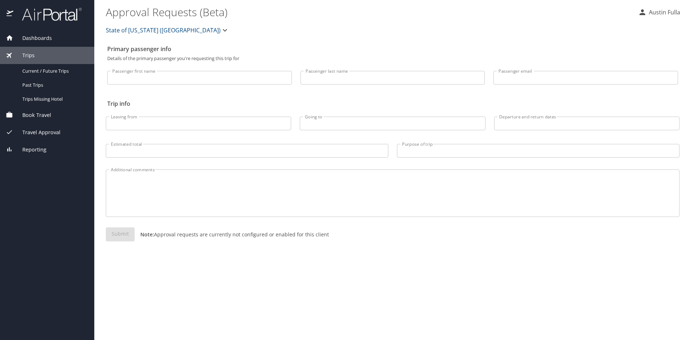
click at [49, 53] on div "Trips" at bounding box center [47, 55] width 83 height 8
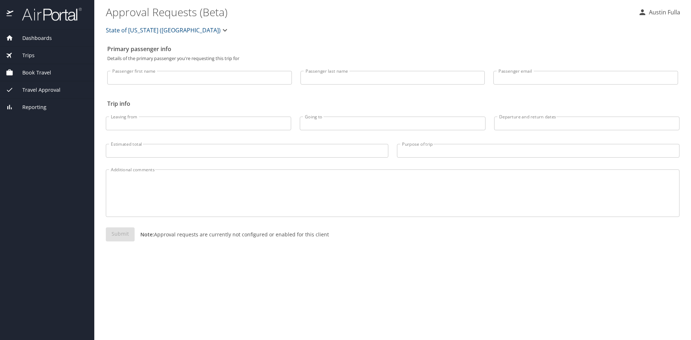
click at [46, 87] on span "Travel Approval" at bounding box center [36, 90] width 47 height 8
click at [42, 108] on span "Reporting" at bounding box center [29, 107] width 33 height 8
click at [32, 108] on span "Reporting" at bounding box center [29, 107] width 33 height 8
click at [41, 38] on span "Dashboards" at bounding box center [32, 38] width 39 height 8
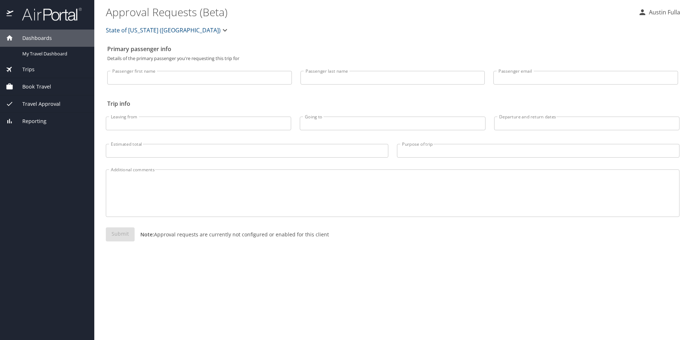
click at [41, 38] on span "Dashboards" at bounding box center [32, 38] width 39 height 8
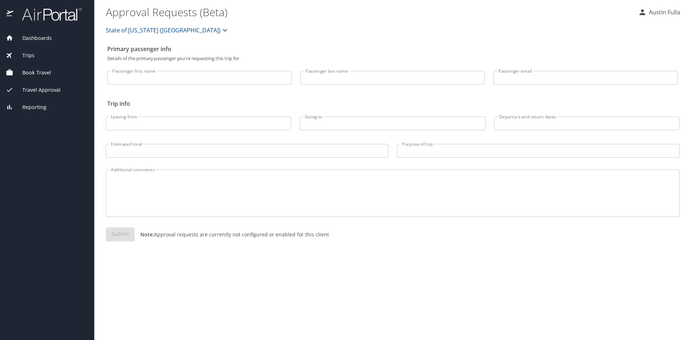
drag, startPoint x: 42, startPoint y: 39, endPoint x: 45, endPoint y: 44, distance: 6.1
click at [42, 39] on span "Dashboards" at bounding box center [32, 38] width 39 height 8
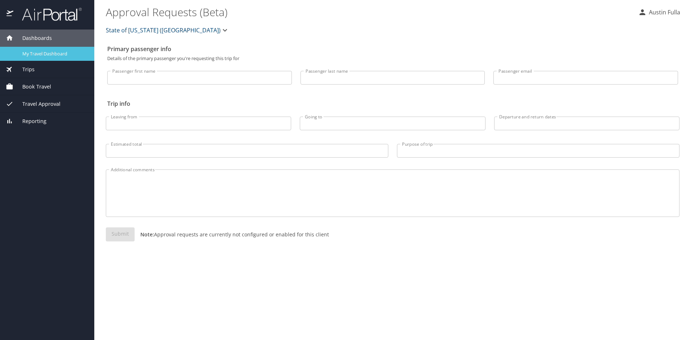
click at [47, 50] on span "My Travel Dashboard" at bounding box center [53, 53] width 63 height 7
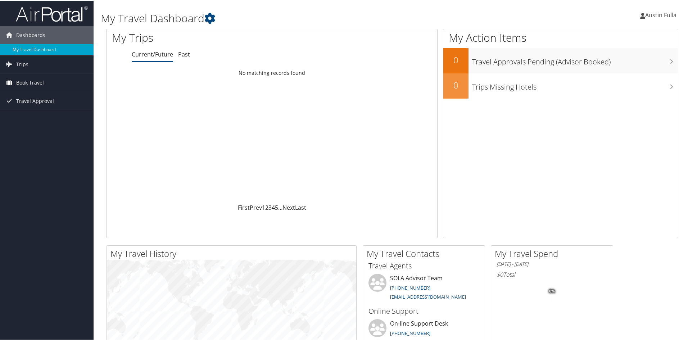
click at [37, 80] on span "Book Travel" at bounding box center [30, 82] width 28 height 18
click at [49, 114] on link "Book/Manage Online Trips" at bounding box center [47, 118] width 94 height 11
click at [32, 121] on link "Book/Manage Online Trips" at bounding box center [47, 118] width 94 height 11
click at [40, 114] on link "Book/Manage Online Trips" at bounding box center [47, 118] width 94 height 11
click at [53, 116] on link "Book/Manage Online Trips" at bounding box center [47, 118] width 94 height 11
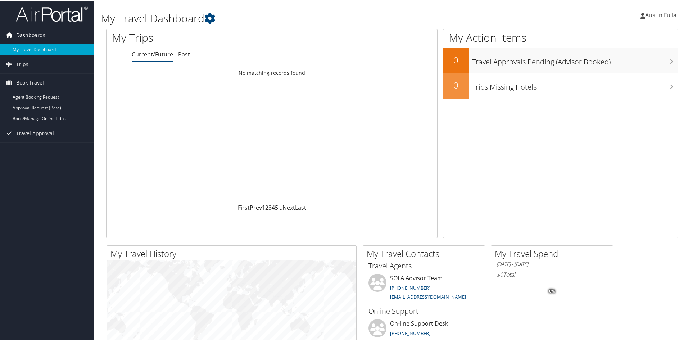
click at [30, 29] on span "Dashboards" at bounding box center [30, 35] width 29 height 18
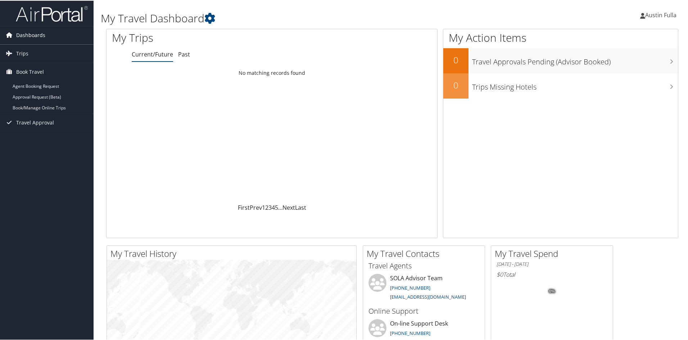
click at [30, 29] on span "Dashboards" at bounding box center [30, 35] width 29 height 18
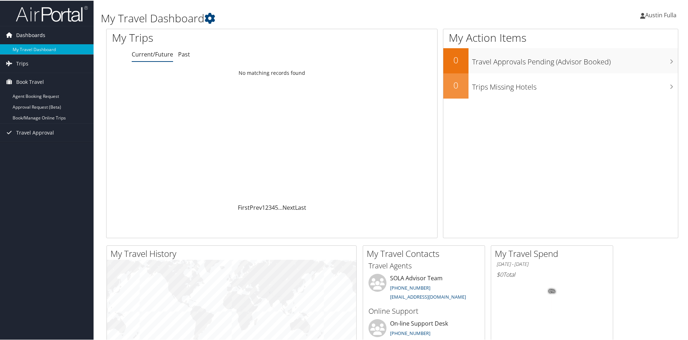
click at [30, 29] on span "Dashboards" at bounding box center [30, 35] width 29 height 18
click at [32, 48] on link "My Travel Dashboard" at bounding box center [47, 49] width 94 height 11
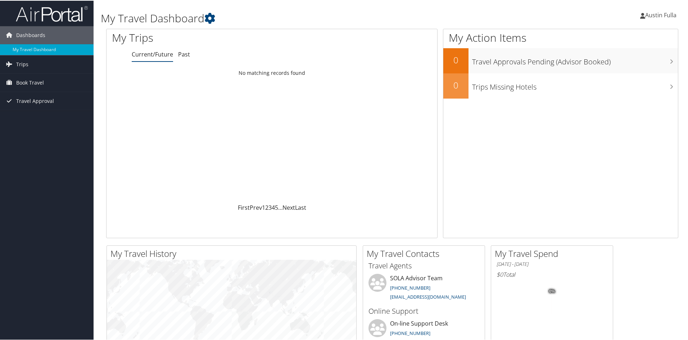
click at [650, 13] on span "Austin Fulla" at bounding box center [660, 14] width 31 height 8
click at [636, 64] on link "View Travel Profile" at bounding box center [635, 64] width 80 height 12
click at [649, 12] on span "Austin Fulla" at bounding box center [660, 14] width 31 height 8
click at [625, 38] on link "My Settings" at bounding box center [635, 39] width 80 height 12
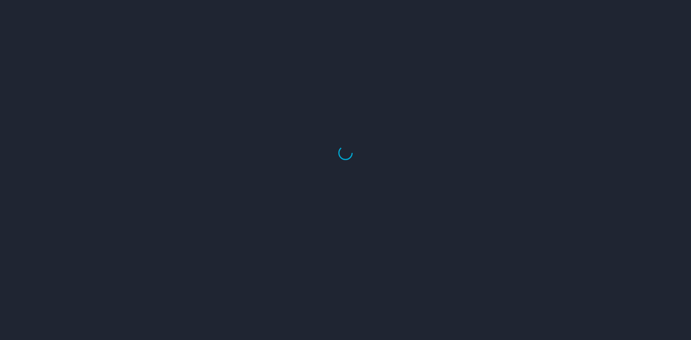
select select "US"
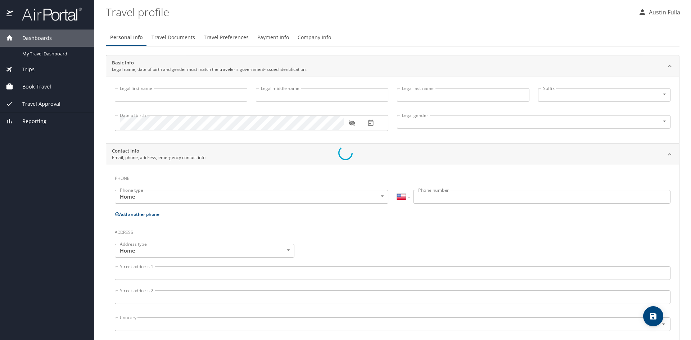
type input "Austin"
type input "Fulla"
type input "[DEMOGRAPHIC_DATA]"
type input "Lester"
type input "Fulla"
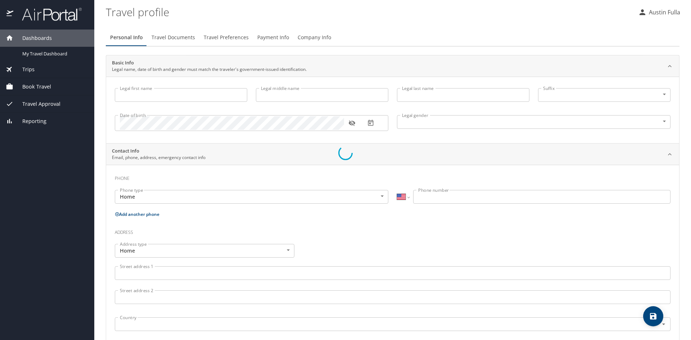
type input "(786) 286-7113"
type input "fullamiami@yahoo.com"
select select "US"
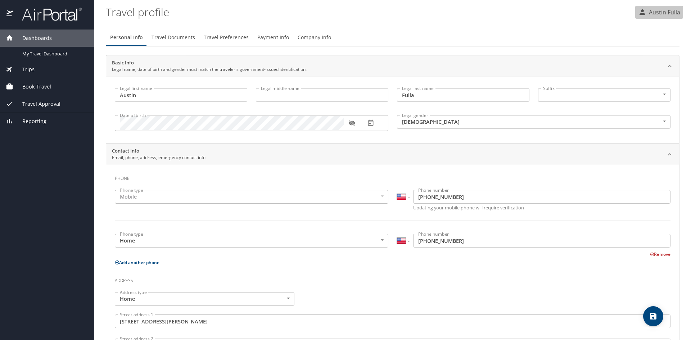
click at [657, 9] on p "Austin Fulla" at bounding box center [663, 12] width 33 height 9
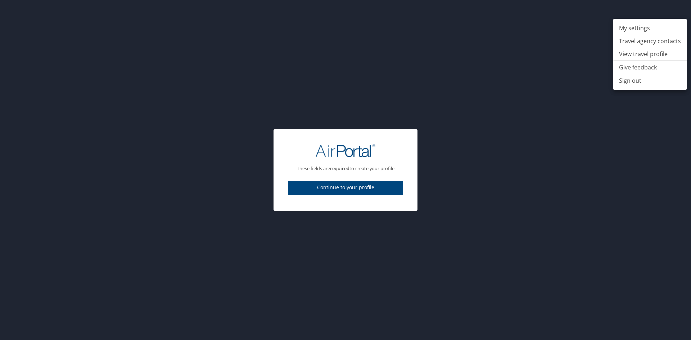
click at [657, 9] on div at bounding box center [345, 170] width 691 height 340
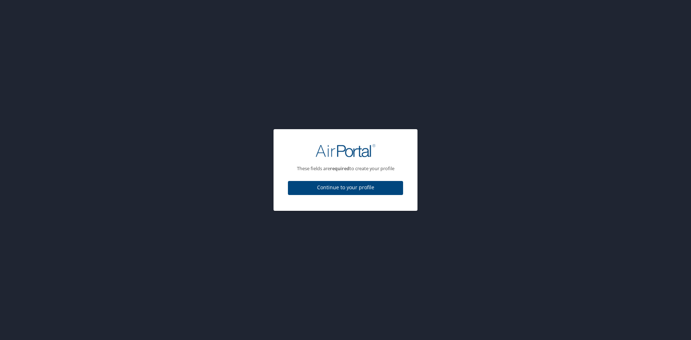
click at [384, 182] on button "Continue to your profile" at bounding box center [345, 188] width 115 height 14
select select "US"
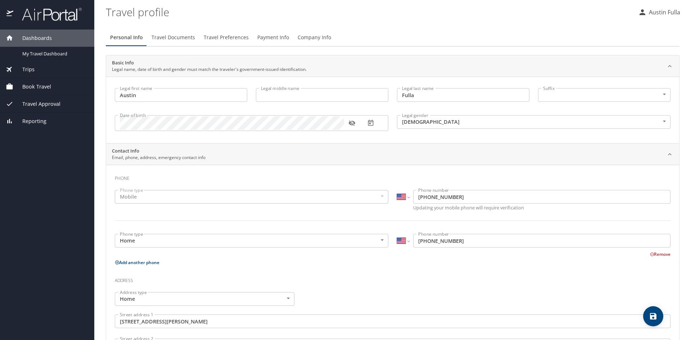
click at [173, 32] on button "Travel Documents" at bounding box center [173, 37] width 52 height 17
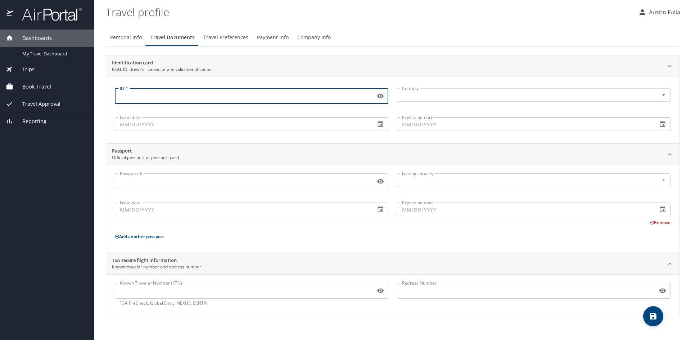
click at [188, 96] on input "ID #" at bounding box center [244, 96] width 258 height 14
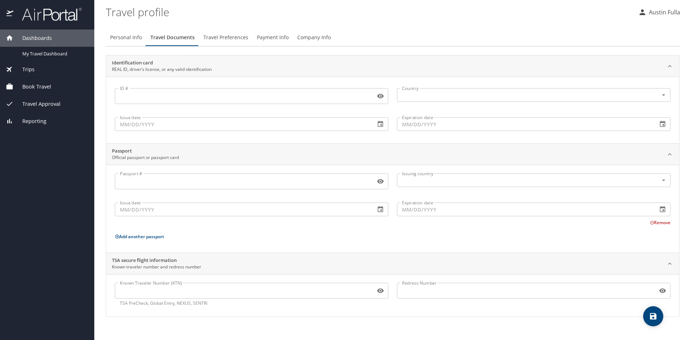
click at [329, 93] on input "ID #" at bounding box center [244, 96] width 258 height 14
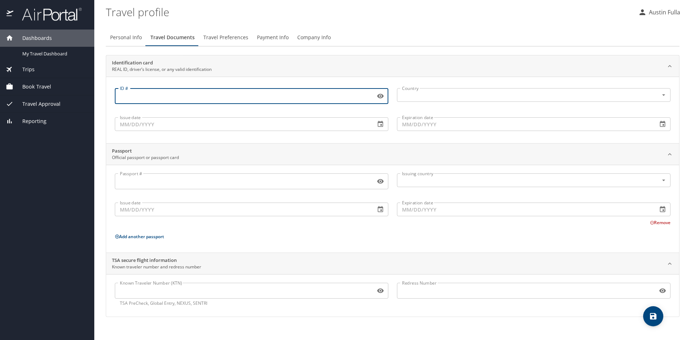
click at [164, 99] on input "ID #" at bounding box center [244, 96] width 258 height 14
type input "F400-000-96-461-0"
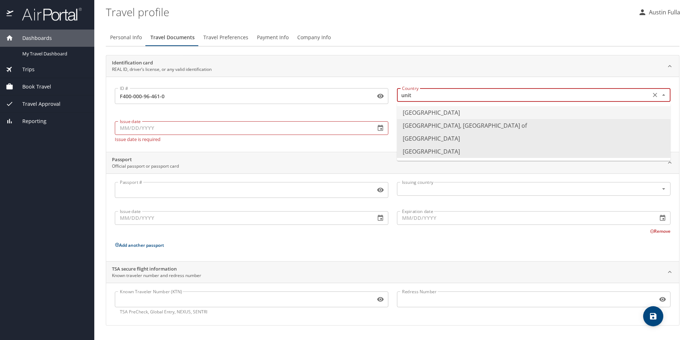
click at [414, 114] on li "United States of America" at bounding box center [534, 112] width 274 height 13
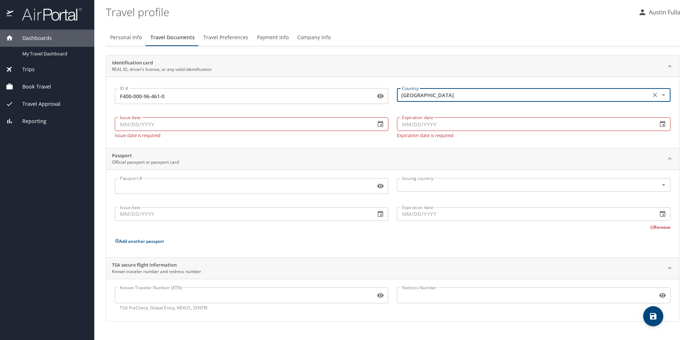
type input "United States of America"
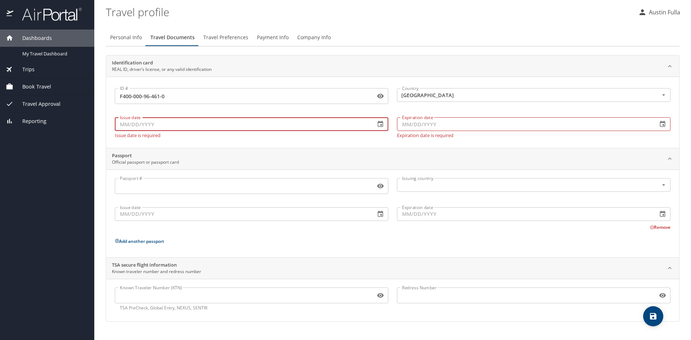
click at [283, 130] on input "Issue date" at bounding box center [242, 124] width 255 height 14
type input "12/18/2020"
click at [441, 123] on input "Expiration date" at bounding box center [524, 124] width 255 height 14
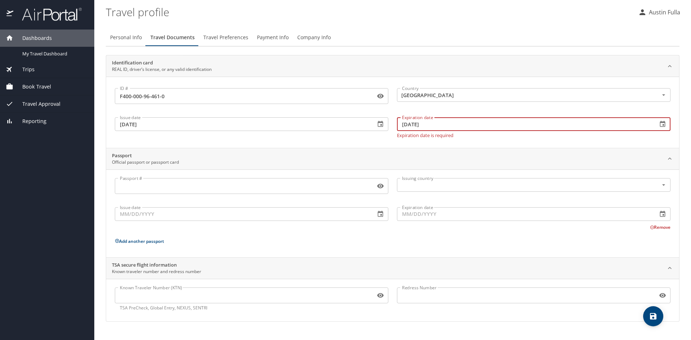
type input "12/21/2028"
click at [279, 151] on div "Passport Official passport or passport card" at bounding box center [392, 159] width 573 height 22
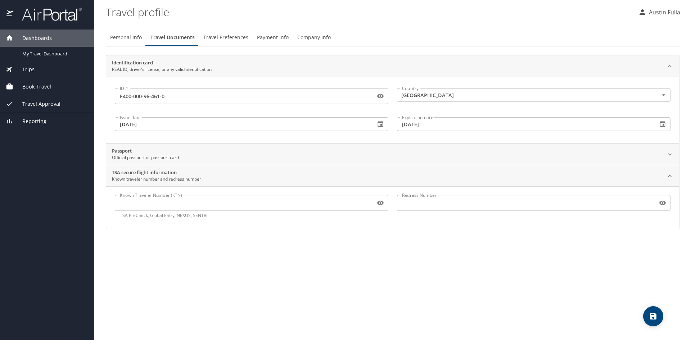
click at [259, 153] on div "Passport Official passport or passport card" at bounding box center [387, 155] width 550 height 14
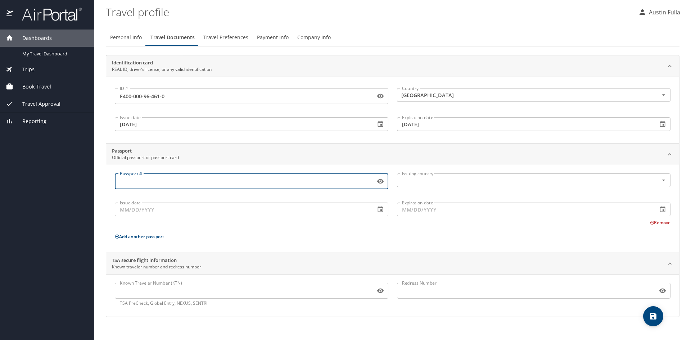
click at [224, 184] on input "Passport #" at bounding box center [244, 182] width 258 height 14
type input "A58761329"
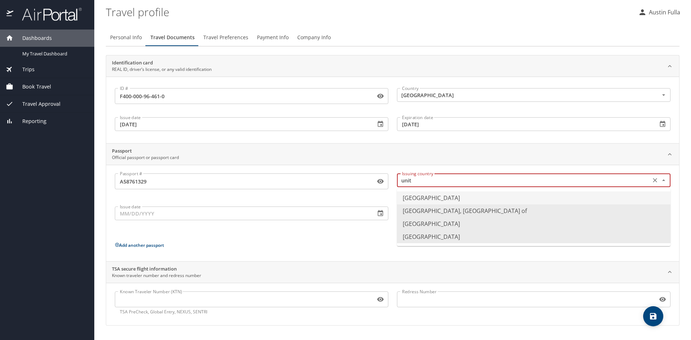
click at [425, 201] on li "United States of America" at bounding box center [534, 197] width 274 height 13
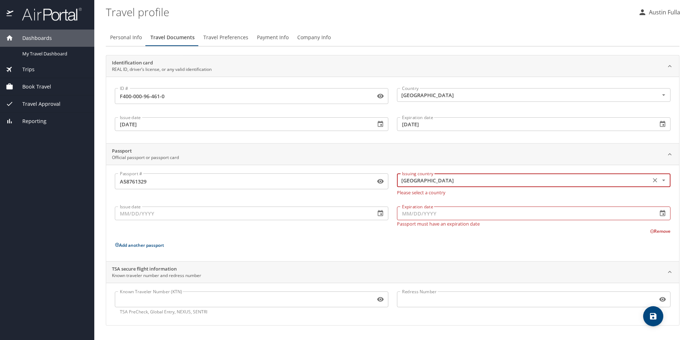
type input "United States of America"
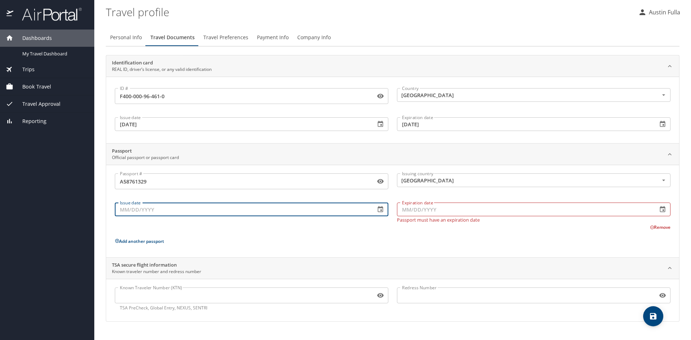
click at [317, 212] on input "Issue date" at bounding box center [242, 210] width 255 height 14
click at [378, 211] on icon "button" at bounding box center [380, 209] width 7 height 7
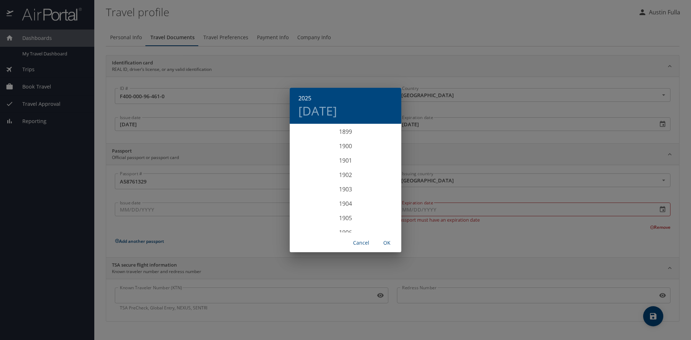
scroll to position [1771, 0]
click at [353, 179] on div "2025" at bounding box center [346, 178] width 112 height 14
click at [344, 138] on div "Feb" at bounding box center [345, 138] width 37 height 27
click at [317, 186] on p "10" at bounding box center [316, 188] width 5 height 5
click at [385, 240] on span "OK" at bounding box center [386, 243] width 17 height 9
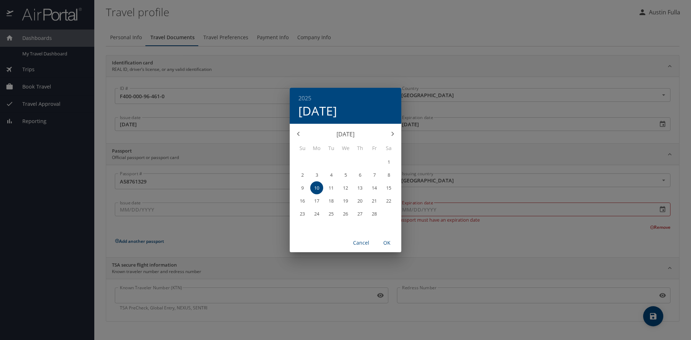
type input "02/10/2025"
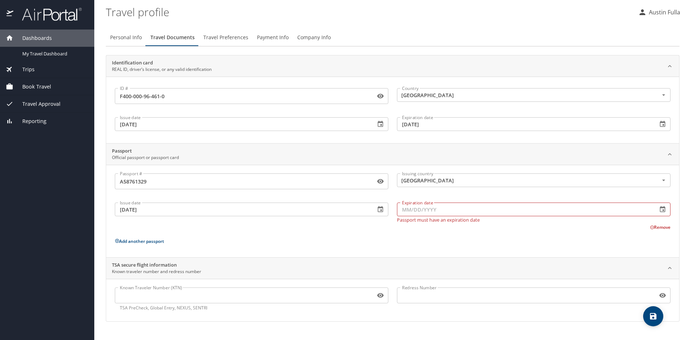
click at [666, 208] on icon "button" at bounding box center [662, 209] width 7 height 7
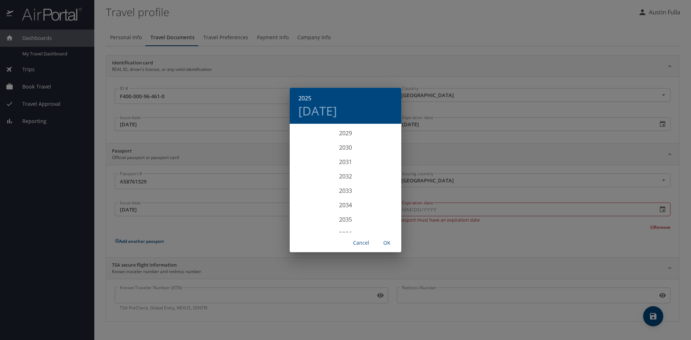
scroll to position [1879, 0]
click at [344, 219] on div "2035" at bounding box center [346, 218] width 112 height 14
click at [350, 139] on div "Feb" at bounding box center [345, 138] width 37 height 27
click at [374, 174] on p "9" at bounding box center [374, 175] width 3 height 5
click at [387, 242] on span "OK" at bounding box center [386, 243] width 17 height 9
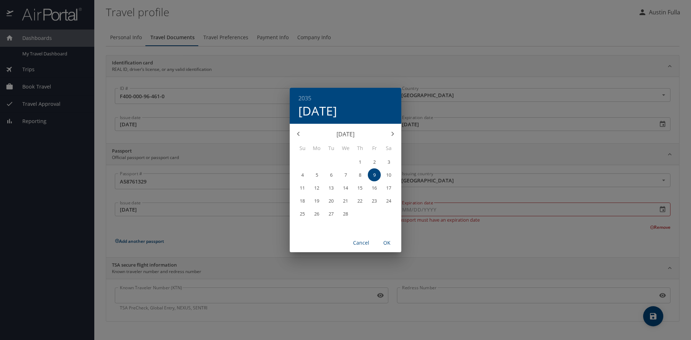
type input "02/09/2035"
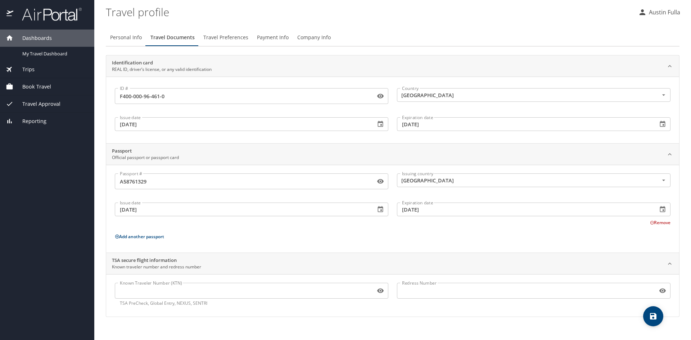
drag, startPoint x: 202, startPoint y: 300, endPoint x: 206, endPoint y: 295, distance: 6.9
click at [202, 300] on div "Known Traveler Number (KTN) Known Traveler Number (KTN) TSA PreCheck, Global En…" at bounding box center [252, 295] width 274 height 24
click at [209, 292] on input "Known Traveler Number (KTN)" at bounding box center [244, 291] width 258 height 14
click at [313, 317] on div "Known Traveler Number (KTN) TT139bjtg Known Traveler Number (KTN) TSA PreCheck,…" at bounding box center [392, 295] width 573 height 42
click at [645, 316] on span "save" at bounding box center [653, 316] width 20 height 9
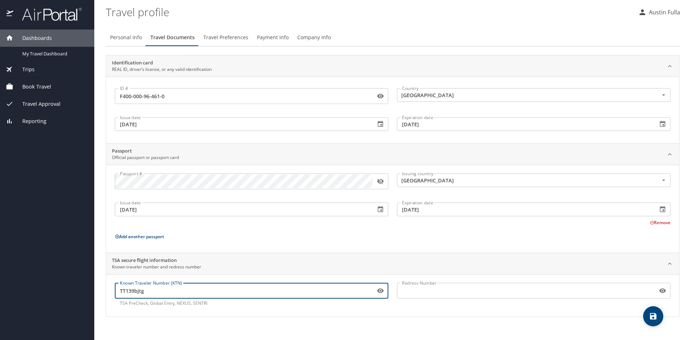
drag, startPoint x: 135, startPoint y: 292, endPoint x: 203, endPoint y: 292, distance: 68.0
click at [203, 292] on input "TT139bjtg" at bounding box center [244, 291] width 258 height 14
type input "TT139BJTG"
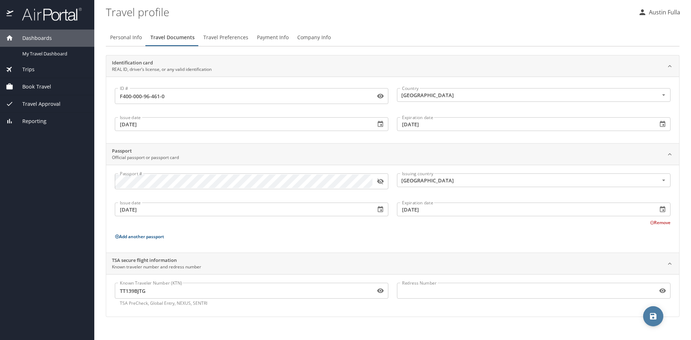
click at [651, 320] on icon "save" at bounding box center [653, 316] width 9 height 9
click at [222, 39] on span "Travel Preferences" at bounding box center [225, 37] width 45 height 9
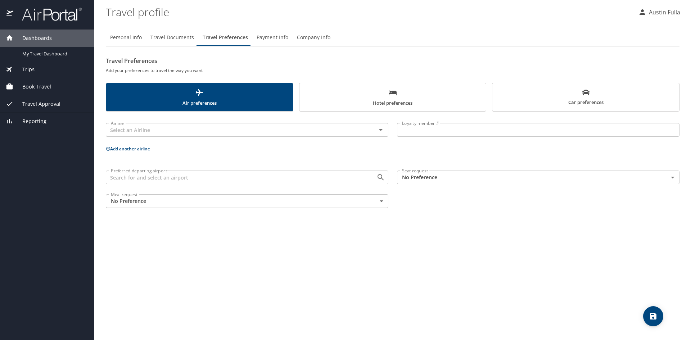
click at [266, 36] on span "Payment Info" at bounding box center [273, 37] width 32 height 9
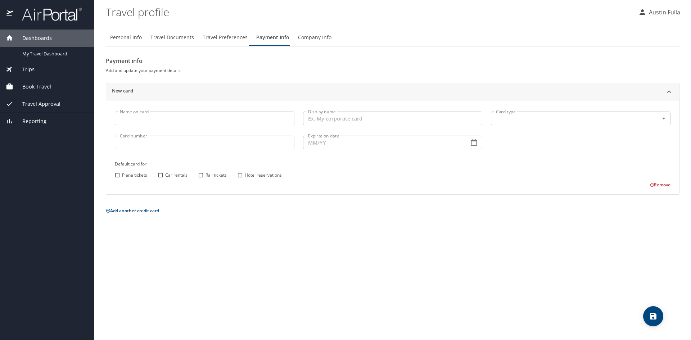
click at [314, 36] on span "Company Info" at bounding box center [314, 37] width 33 height 9
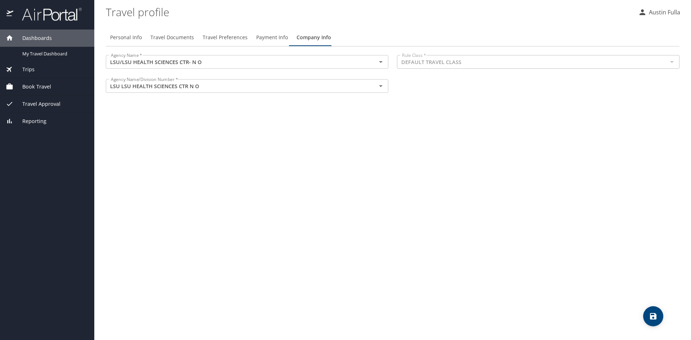
click at [270, 35] on span "Payment Info" at bounding box center [272, 37] width 32 height 9
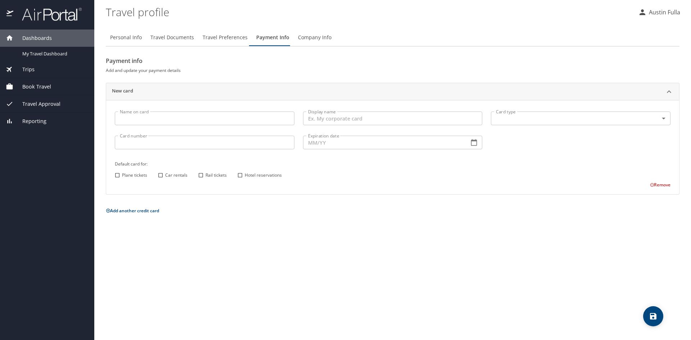
click at [221, 41] on span "Travel Preferences" at bounding box center [225, 37] width 45 height 9
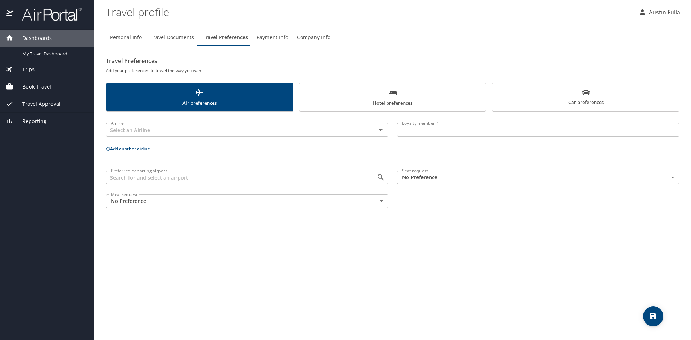
click at [131, 183] on div "Preferred departing airport" at bounding box center [247, 178] width 283 height 14
click at [280, 180] on input "-" at bounding box center [236, 177] width 257 height 9
click at [135, 177] on input "-" at bounding box center [236, 177] width 257 height 9
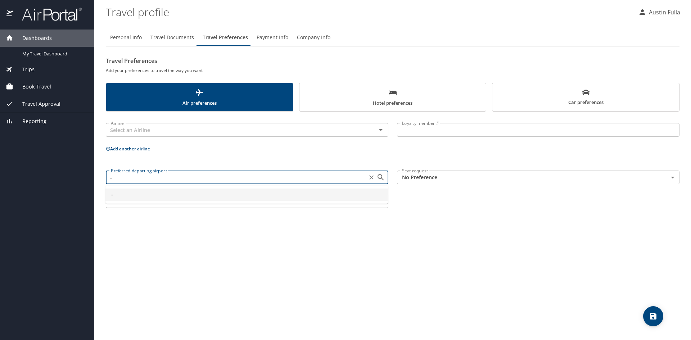
click at [135, 177] on input "-" at bounding box center [236, 177] width 257 height 9
type input "-"
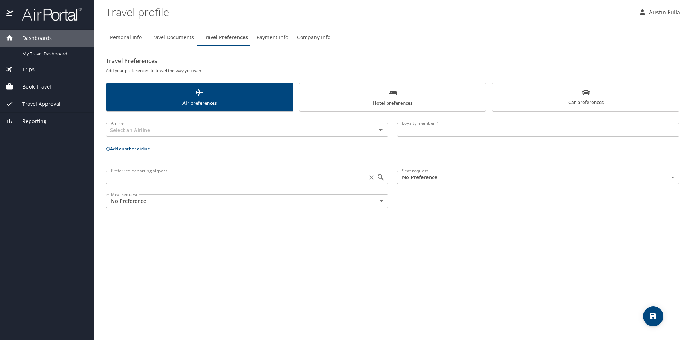
click at [135, 177] on input "-" at bounding box center [236, 177] width 257 height 9
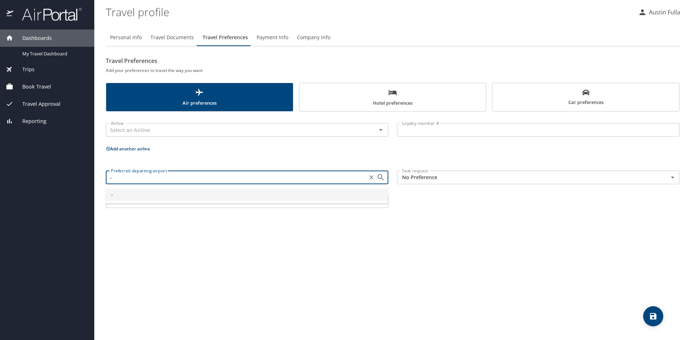
type input "o"
click at [383, 175] on icon "Close" at bounding box center [381, 177] width 9 height 9
click at [381, 175] on icon "Open" at bounding box center [381, 177] width 9 height 9
click at [246, 186] on ul "-" at bounding box center [246, 195] width 283 height 18
type input "-"
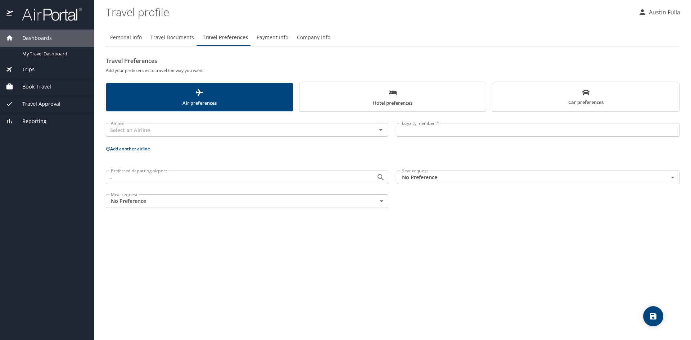
drag, startPoint x: 246, startPoint y: 159, endPoint x: 257, endPoint y: 160, distance: 11.2
click at [247, 159] on div "Airline Airline Loyalty member # Loyalty member # Add another airline Preferred…" at bounding box center [393, 164] width 574 height 96
click at [381, 178] on icon "Open" at bounding box center [381, 177] width 6 height 6
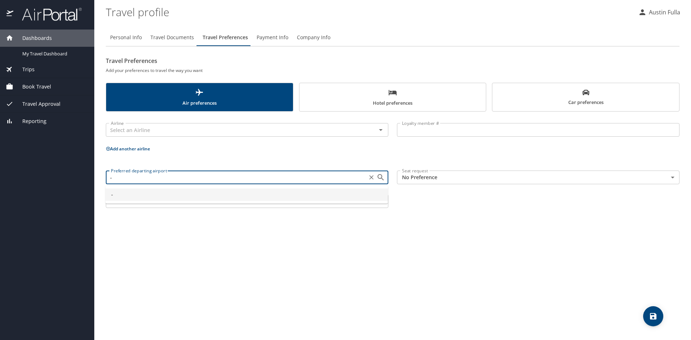
click at [317, 156] on div "Airline Airline Loyalty member # Loyalty member # Add another airline Preferred…" at bounding box center [393, 164] width 574 height 96
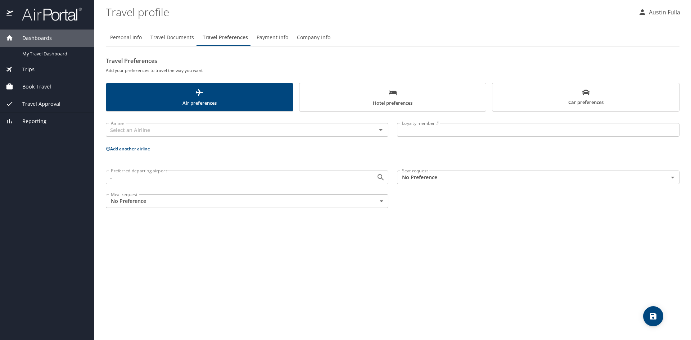
click at [162, 197] on body "Dashboards My Travel Dashboard Trips Current / Future Trips Past Trips Trips Mi…" at bounding box center [345, 170] width 691 height 340
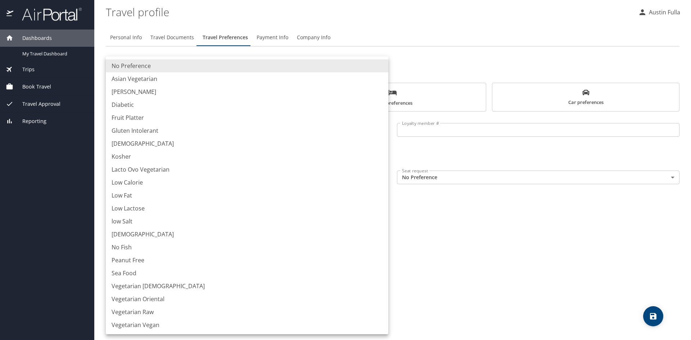
click at [574, 233] on div at bounding box center [345, 170] width 691 height 340
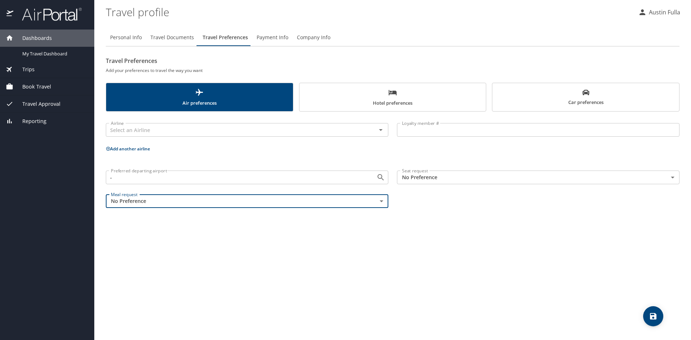
click at [404, 220] on div "Personal Info Travel Documents Travel Preferences Payment Info Company Info Tra…" at bounding box center [393, 181] width 574 height 317
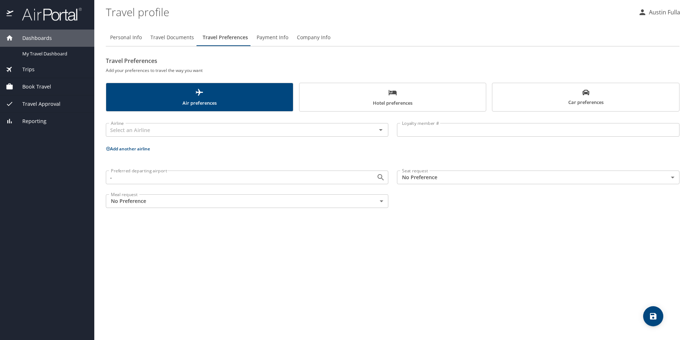
click at [171, 154] on div "Airline Airline Loyalty member # Loyalty member # Add another airline Preferred…" at bounding box center [393, 164] width 574 height 96
click at [266, 35] on span "Payment Info" at bounding box center [273, 37] width 32 height 9
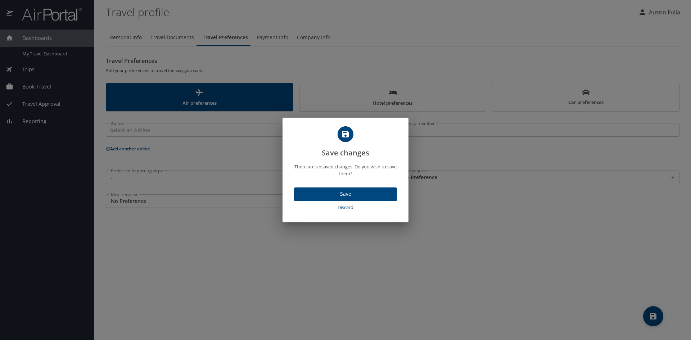
click at [347, 190] on span "Save" at bounding box center [345, 194] width 91 height 9
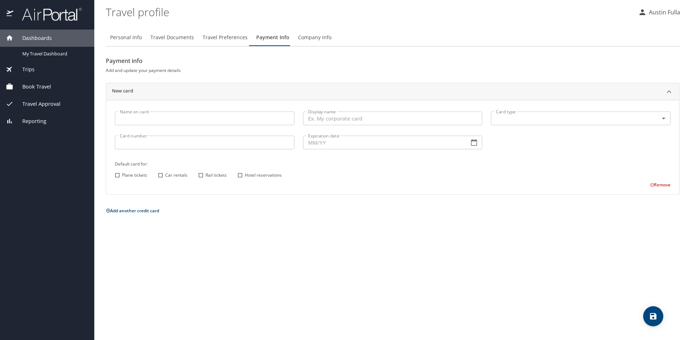
click at [152, 118] on input "Name on card" at bounding box center [205, 119] width 180 height 14
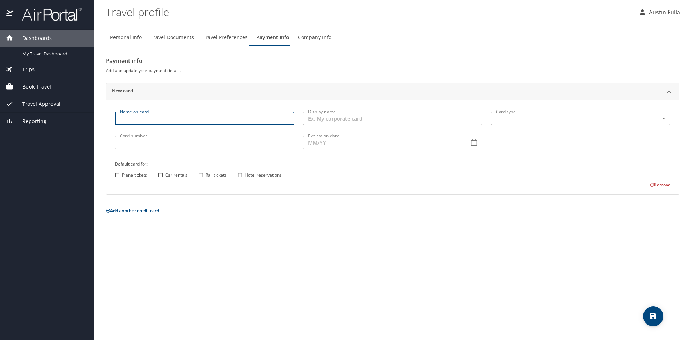
click at [31, 84] on span "Book Travel" at bounding box center [32, 87] width 38 height 8
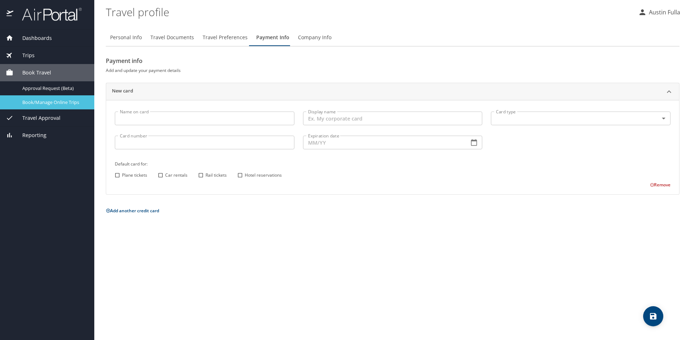
click at [35, 98] on div "Book/Manage Online Trips" at bounding box center [47, 102] width 83 height 8
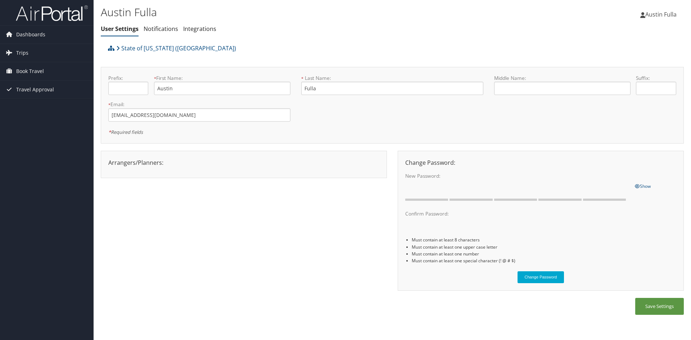
click at [138, 158] on div "Arrangers/Planners: Edit Arrangers & Planners Alicia Reynolds AMANDA DESHOTEL A…" at bounding box center [244, 164] width 286 height 27
click at [146, 163] on div "Arrangers/Planners: Edit Arrangers & Planners Alicia Reynolds AMANDA DESHOTEL A…" at bounding box center [244, 162] width 282 height 9
drag, startPoint x: 125, startPoint y: 162, endPoint x: 182, endPoint y: 161, distance: 57.2
click at [182, 161] on div "Arrangers/Planners: Edit Arrangers & Planners Alicia Reynolds AMANDA DESHOTEL A…" at bounding box center [244, 162] width 282 height 9
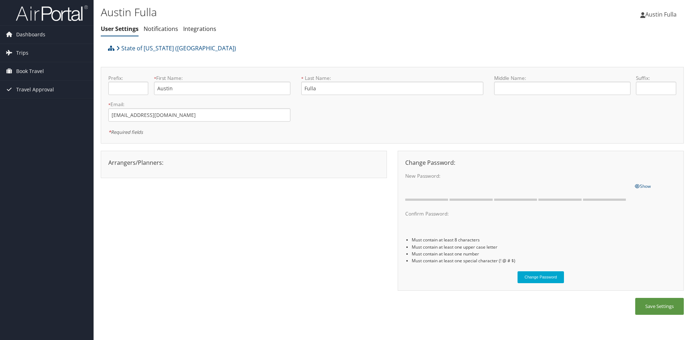
click at [182, 161] on div "Arrangers/Planners: Edit Arrangers & Planners Alicia Reynolds AMANDA DESHOTEL A…" at bounding box center [244, 162] width 282 height 9
click at [200, 29] on link "Integrations" at bounding box center [199, 29] width 33 height 8
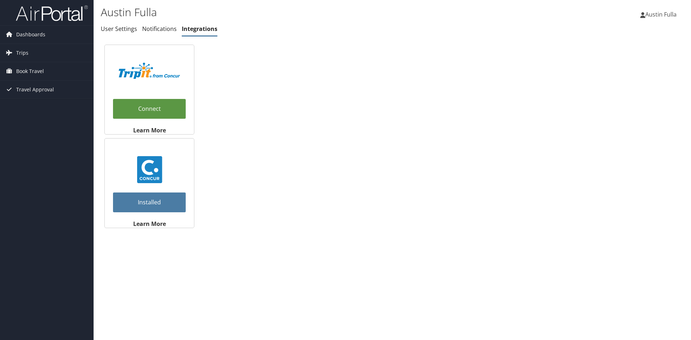
click at [675, 14] on span "Austin Fulla" at bounding box center [660, 14] width 31 height 8
click at [635, 51] on link "Travel Agency Contacts" at bounding box center [636, 52] width 80 height 12
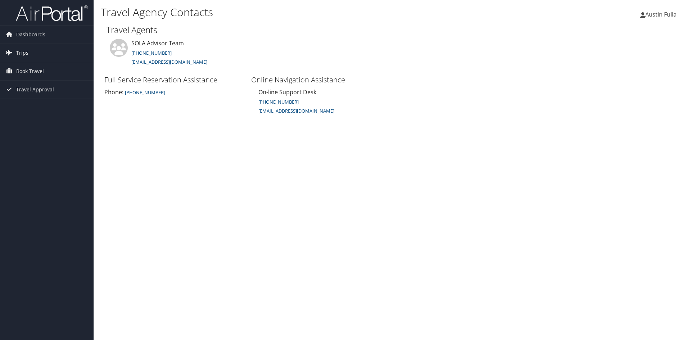
click at [651, 12] on span "Austin Fulla" at bounding box center [660, 14] width 31 height 8
click at [617, 65] on link "View Travel Profile" at bounding box center [636, 64] width 80 height 12
click at [655, 13] on span "Austin Fulla" at bounding box center [660, 14] width 31 height 8
click at [620, 38] on link "My Settings" at bounding box center [636, 39] width 80 height 12
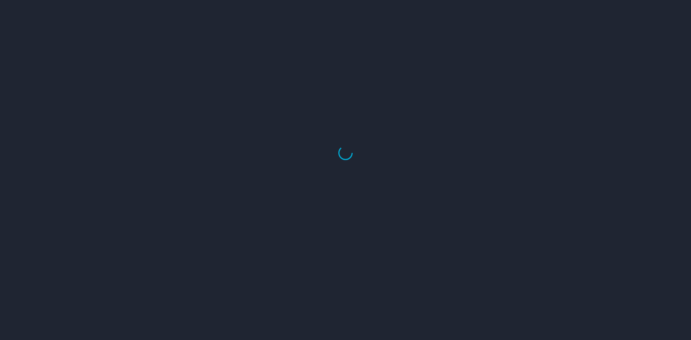
select select "US"
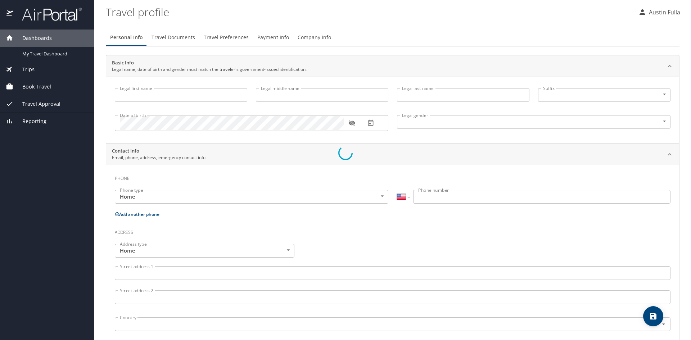
type input "Austin"
type input "Fulla"
type input "[DEMOGRAPHIC_DATA]"
type input "[PERSON_NAME]"
type input "Fulla"
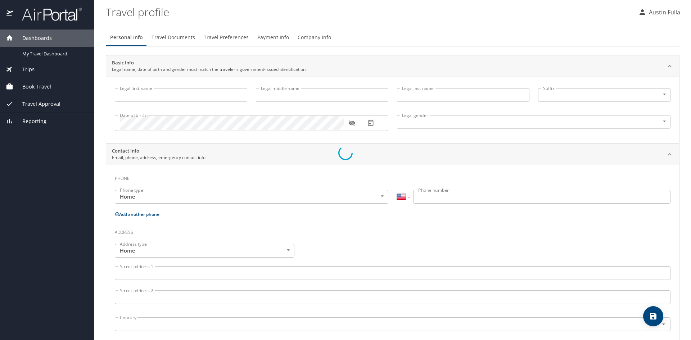
type input "[PHONE_NUMBER]"
type input "[EMAIL_ADDRESS][DOMAIN_NAME]"
select select "US"
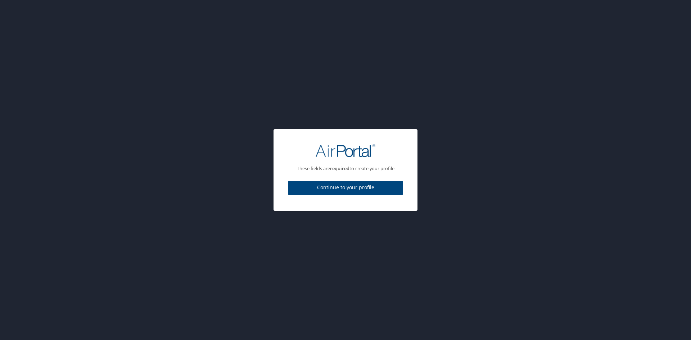
click at [335, 191] on span "Continue to your profile" at bounding box center [346, 187] width 104 height 9
select select "US"
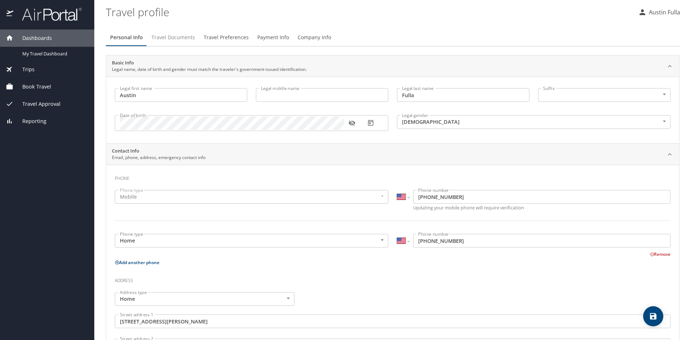
click at [177, 35] on span "Travel Documents" at bounding box center [174, 37] width 44 height 9
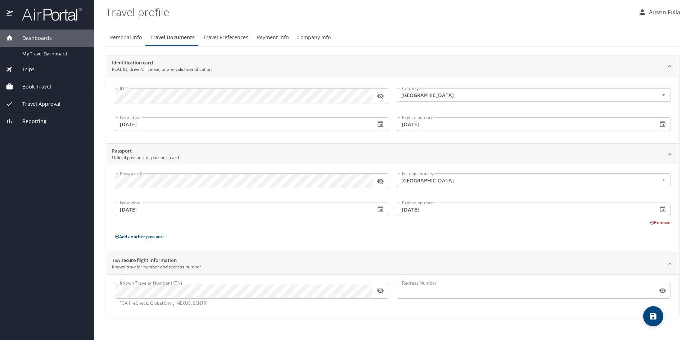
click at [224, 35] on span "Travel Preferences" at bounding box center [225, 37] width 45 height 9
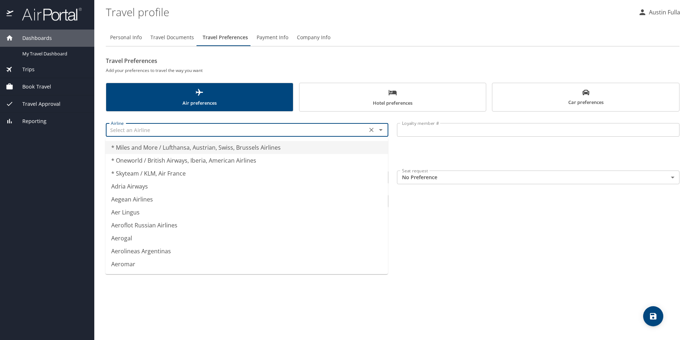
click at [170, 130] on input "text" at bounding box center [236, 129] width 257 height 9
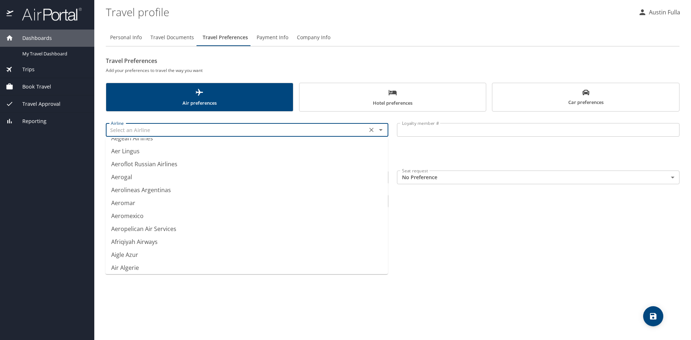
scroll to position [36, 0]
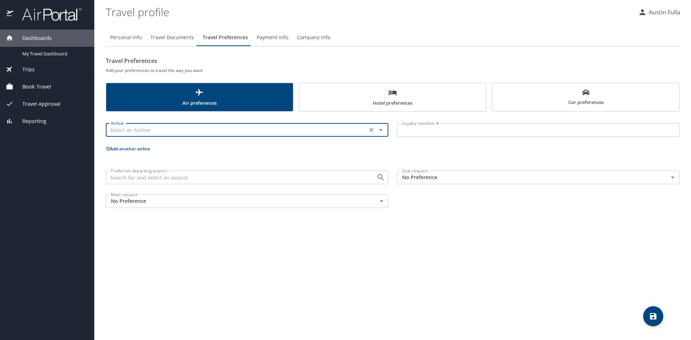
click at [182, 128] on input "text" at bounding box center [236, 129] width 257 height 9
click at [148, 147] on li "United Airlines" at bounding box center [246, 147] width 283 height 13
click at [262, 136] on div "United Airlines Airline" at bounding box center [247, 130] width 283 height 14
type input "United Airlines"
click at [256, 149] on p "Add another airline" at bounding box center [393, 148] width 574 height 9
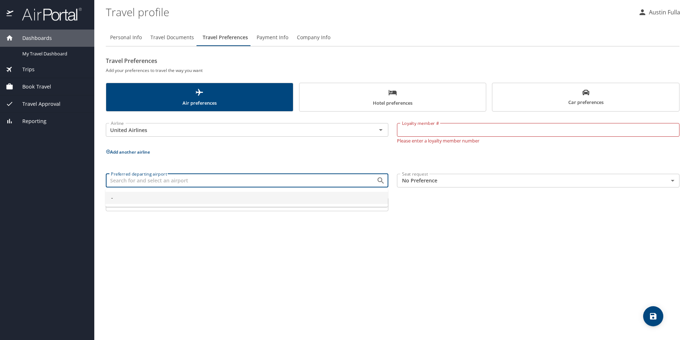
click at [275, 181] on input "Preferred departing airport" at bounding box center [236, 180] width 257 height 9
type input "-"
click at [224, 221] on div "Personal Info Travel Documents Travel Preferences Payment Info Company Info Tra…" at bounding box center [393, 181] width 574 height 317
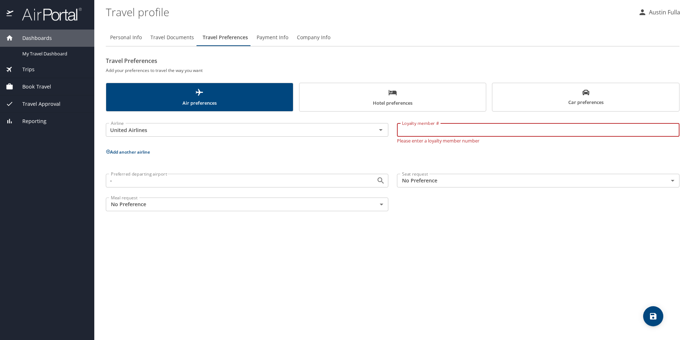
click at [456, 128] on input "Loyalty member #" at bounding box center [538, 130] width 283 height 14
click at [455, 145] on div "Loyalty member # Loyalty member # Please enter a loyalty member number" at bounding box center [538, 132] width 291 height 32
click at [370, 132] on icon "Clear" at bounding box center [371, 129] width 7 height 7
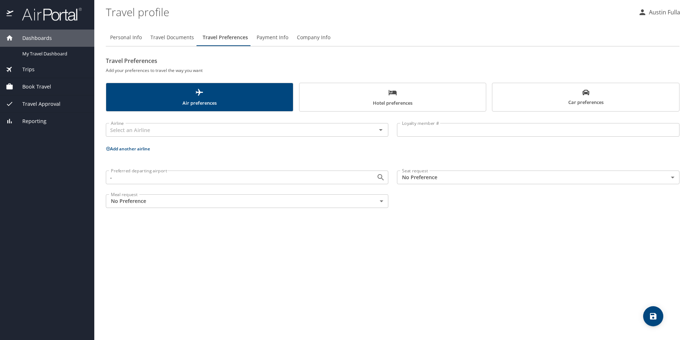
click at [351, 154] on div "Airline Airline Loyalty member # Loyalty member # Add another airline Preferred…" at bounding box center [393, 164] width 574 height 96
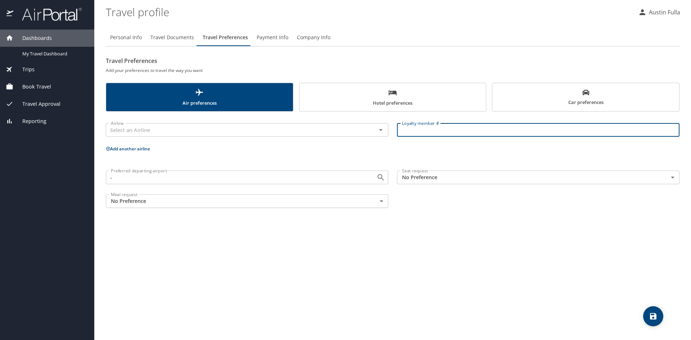
click at [448, 130] on input "Loyalty member #" at bounding box center [538, 130] width 283 height 14
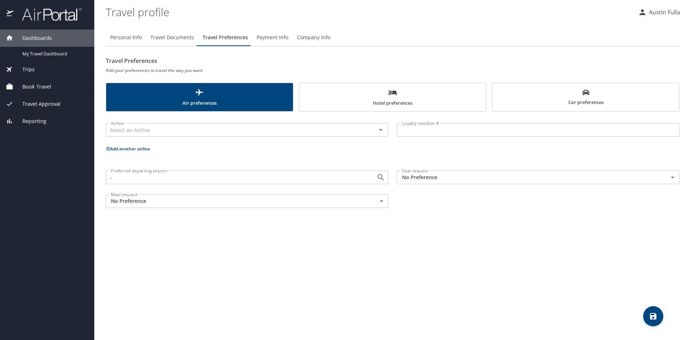
click at [323, 160] on div "Airline Airline Loyalty member # Loyalty member # Add another airline Preferred…" at bounding box center [393, 164] width 574 height 96
click at [366, 177] on div "- Preferred departing airport" at bounding box center [247, 178] width 283 height 14
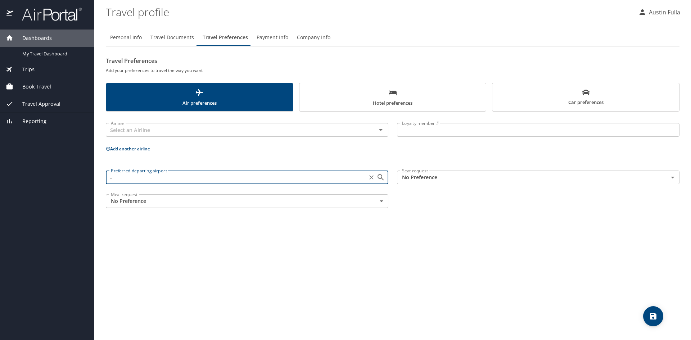
click at [310, 180] on input "-" at bounding box center [236, 177] width 257 height 9
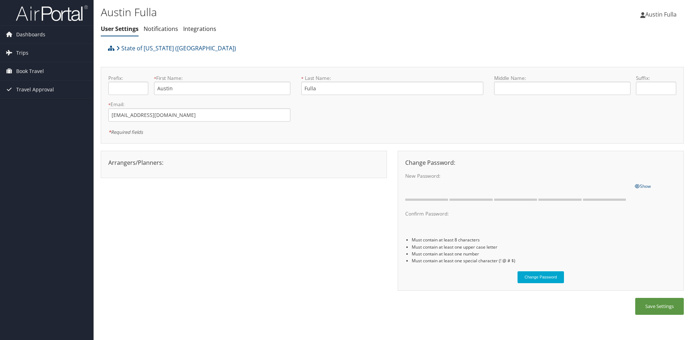
drag, startPoint x: 184, startPoint y: 158, endPoint x: 216, endPoint y: 156, distance: 31.7
click at [216, 156] on div "Arrangers/Planners: Edit Arrangers & Planners Save Changes Cancel ×" at bounding box center [244, 164] width 286 height 27
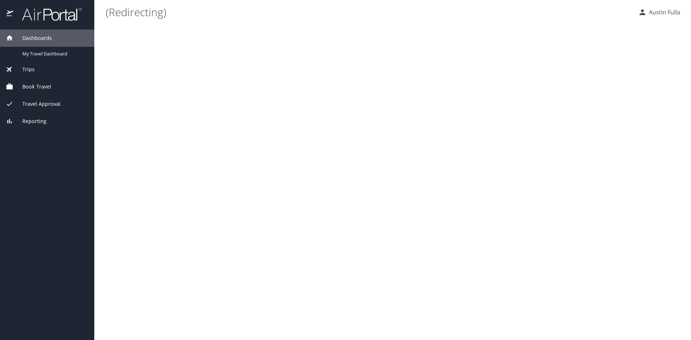
select select "US"
